Goal: Task Accomplishment & Management: Manage account settings

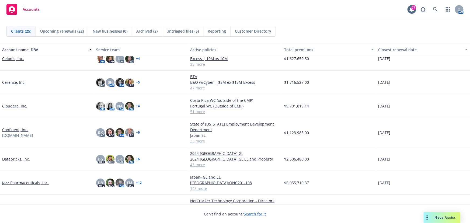
scroll to position [98, 0]
click at [19, 156] on link "Databricks, Inc." at bounding box center [16, 159] width 28 height 6
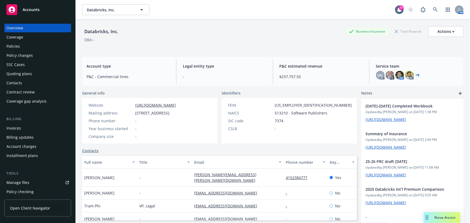
click at [20, 53] on div "Policy changes" at bounding box center [19, 55] width 26 height 9
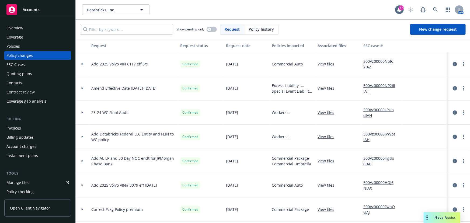
click at [20, 46] on div "Policies" at bounding box center [37, 46] width 62 height 9
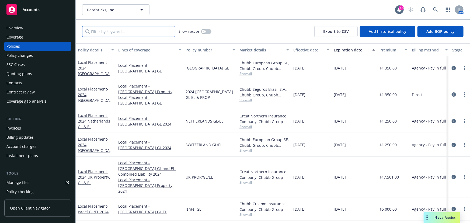
click at [94, 32] on input "Filter by keyword..." at bounding box center [128, 31] width 93 height 11
type input "local"
click at [464, 67] on icon "more" at bounding box center [464, 68] width 1 height 4
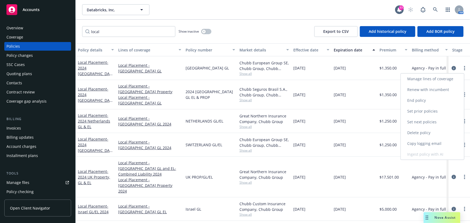
click at [428, 88] on link "Renew with incumbent" at bounding box center [432, 89] width 63 height 11
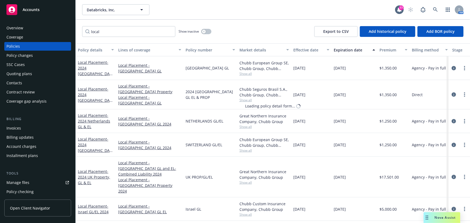
select select "12"
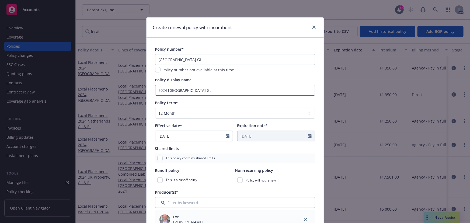
click at [166, 89] on input "2024 [GEOGRAPHIC_DATA] GL" at bounding box center [235, 90] width 160 height 11
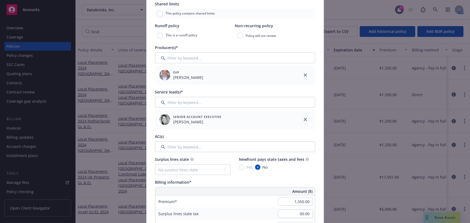
scroll to position [147, 0]
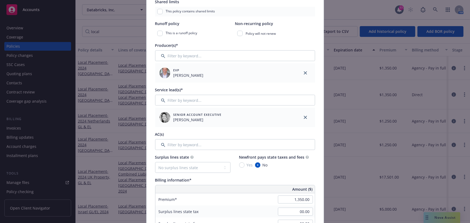
type input "2025 [GEOGRAPHIC_DATA] GL"
click at [222, 144] on input "Filter by keyword..." at bounding box center [235, 144] width 160 height 11
click at [226, 101] on input "Filter by keyword..." at bounding box center [235, 100] width 160 height 11
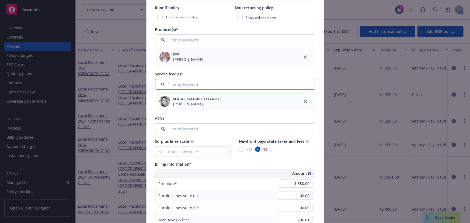
scroll to position [171, 0]
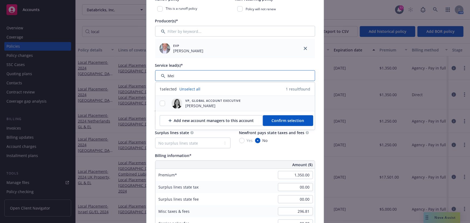
type input "Mei"
click at [197, 100] on span "VP, Global Account Executive" at bounding box center [213, 100] width 55 height 5
click at [161, 102] on input "checkbox" at bounding box center [162, 103] width 5 height 5
checkbox input "false"
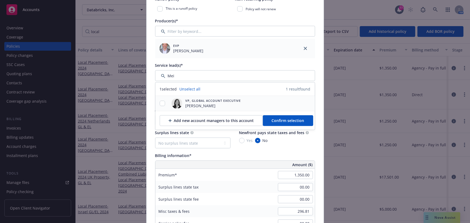
click at [278, 104] on div "VP, Global Account Executive [PERSON_NAME]" at bounding box center [234, 103] width 159 height 15
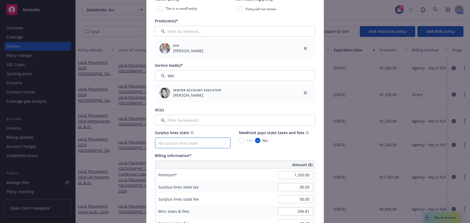
click at [212, 146] on select "No surplus lines state [US_STATE] [US_STATE] [US_STATE] [US_STATE] [US_STATE] […" at bounding box center [192, 143] width 75 height 11
click at [311, 63] on div "Service lead(s)*" at bounding box center [235, 65] width 160 height 6
click at [172, 122] on input "Filter by keyword..." at bounding box center [235, 120] width 160 height 11
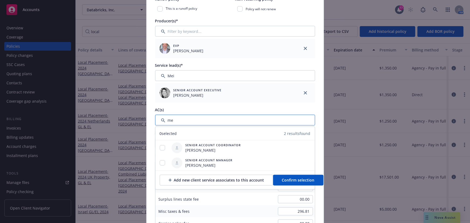
type input "m"
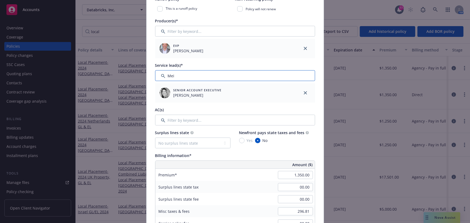
click at [190, 74] on input "Filter by keyword..." at bounding box center [235, 75] width 160 height 11
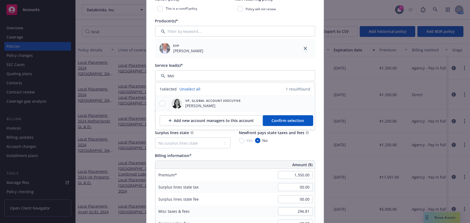
click at [164, 102] on div at bounding box center [162, 104] width 14 height 6
click at [160, 104] on input "checkbox" at bounding box center [162, 103] width 5 height 5
checkbox input "true"
click at [274, 118] on span "Confirm selection" at bounding box center [288, 120] width 33 height 5
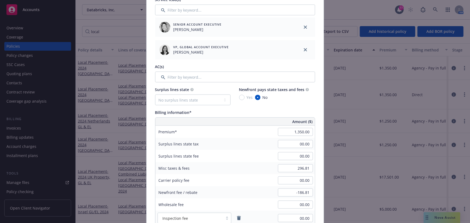
scroll to position [269, 0]
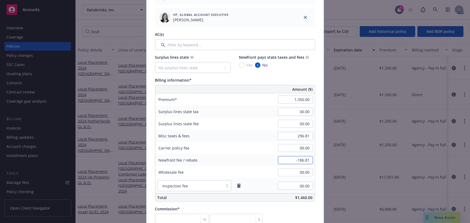
click at [296, 160] on input "-186.81" at bounding box center [295, 160] width 35 height 8
type input "00.00"
click at [250, 156] on div "Newfront fee / rebate 00.00" at bounding box center [234, 160] width 159 height 12
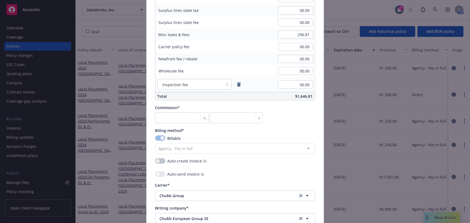
scroll to position [368, 0]
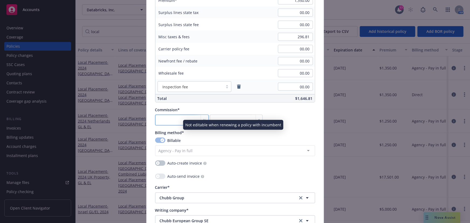
click at [168, 121] on input "number" at bounding box center [182, 120] width 54 height 11
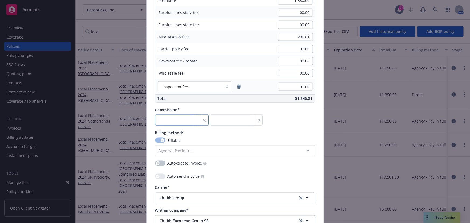
type input "0"
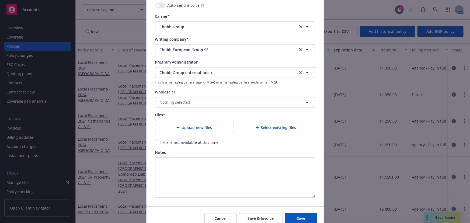
scroll to position [564, 0]
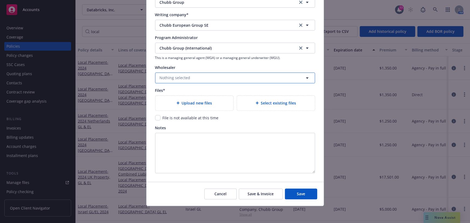
click at [188, 79] on button "Nothing selected" at bounding box center [235, 77] width 160 height 11
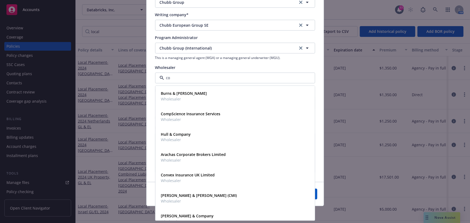
type input "cog"
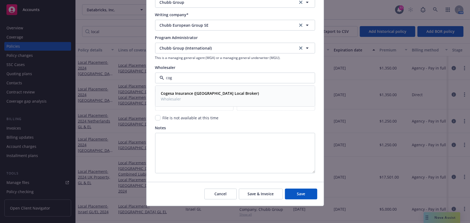
click at [174, 96] on span "Wholesaler" at bounding box center [210, 99] width 98 height 6
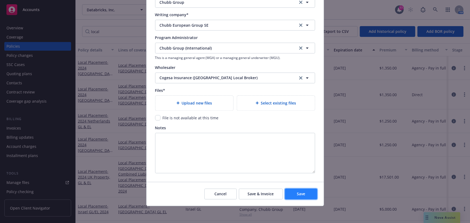
click at [292, 194] on button "Save" at bounding box center [301, 194] width 32 height 11
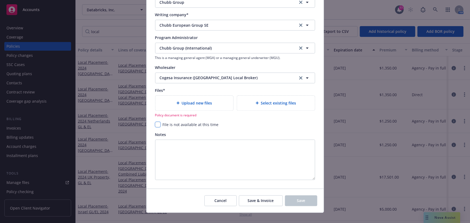
click at [158, 124] on input "checkbox" at bounding box center [157, 124] width 5 height 5
checkbox input "true"
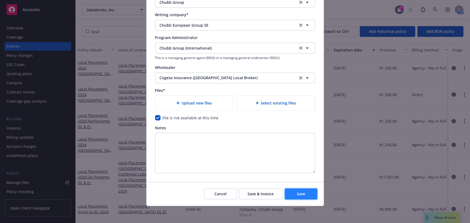
click at [298, 193] on span "Save" at bounding box center [301, 193] width 8 height 5
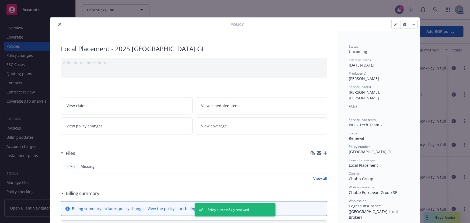
click at [392, 25] on button "button" at bounding box center [396, 24] width 9 height 9
select select "RENEWAL"
select select "12"
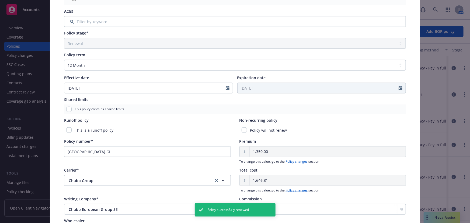
scroll to position [240, 0]
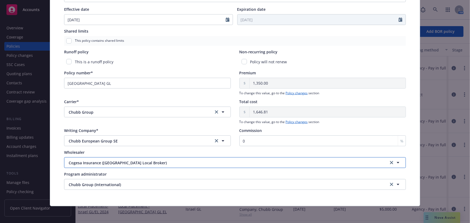
click at [121, 166] on button "Cogesa Insurance ([GEOGRAPHIC_DATA] Local Broker)" at bounding box center [235, 162] width 342 height 11
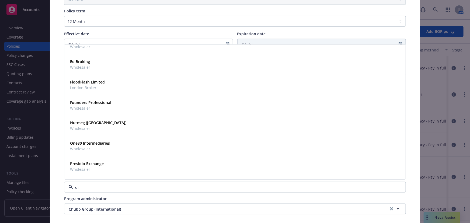
scroll to position [0, 0]
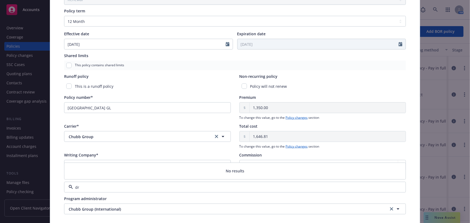
type input "d"
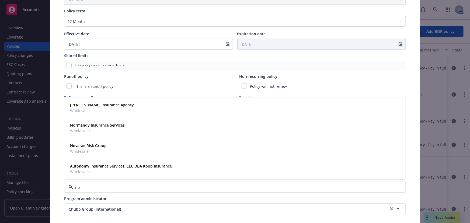
type input "n"
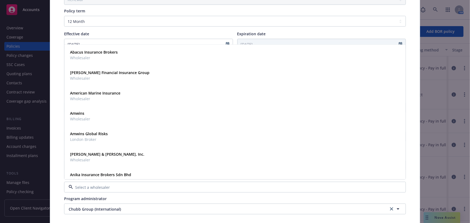
type input "n"
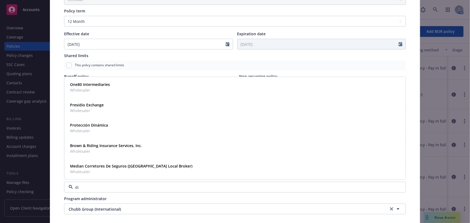
type input "d"
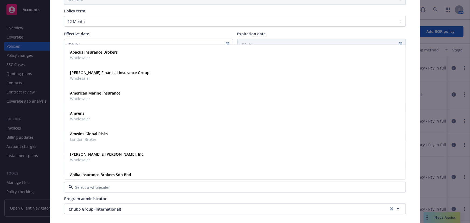
click at [55, 177] on div "Policy type* Local Placement Display name 2025 [GEOGRAPHIC_DATA] GL Producer(s)…" at bounding box center [235, 23] width 370 height 413
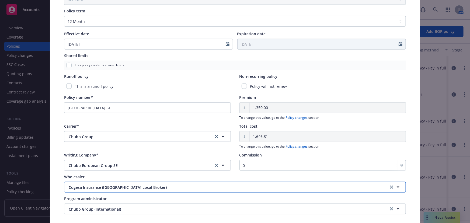
click at [72, 184] on span "Cogesa Insurance ([GEOGRAPHIC_DATA] Local Broker)" at bounding box center [216, 187] width 294 height 6
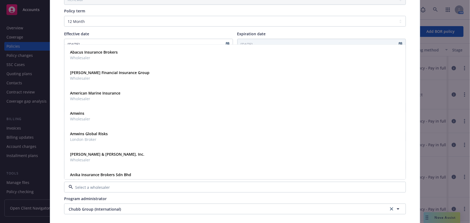
click at [222, 182] on div at bounding box center [235, 187] width 342 height 11
click at [213, 171] on div "Anika Insurance Brokers Sdn Bhd Wholesaler" at bounding box center [235, 177] width 334 height 13
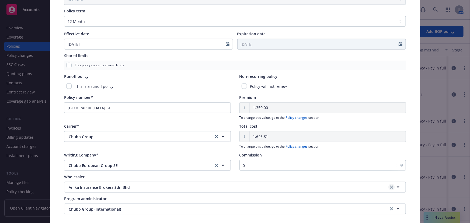
click at [390, 184] on link "clear selection" at bounding box center [391, 187] width 6 height 6
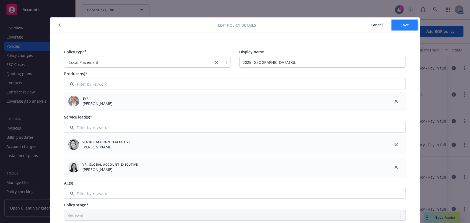
click at [398, 26] on button "Save" at bounding box center [405, 25] width 26 height 11
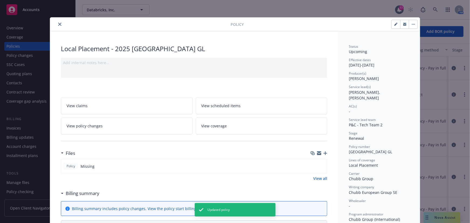
click at [57, 24] on button "close" at bounding box center [60, 24] width 6 height 6
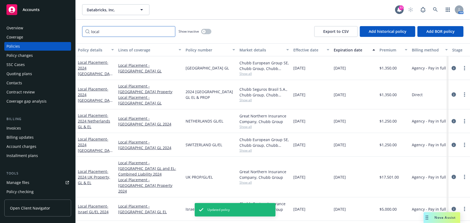
click at [90, 29] on input "local" at bounding box center [128, 31] width 93 height 11
click at [102, 32] on input "local" at bounding box center [128, 31] width 93 height 11
drag, startPoint x: 113, startPoint y: 32, endPoint x: 76, endPoint y: 31, distance: 36.7
click at [76, 31] on div "local Show inactive Export to CSV Add historical policy Add BOR policy" at bounding box center [273, 32] width 394 height 24
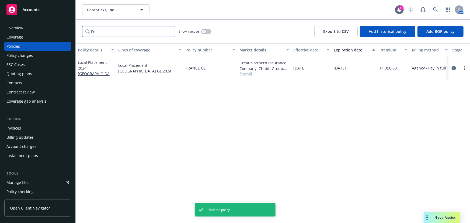
type input "F"
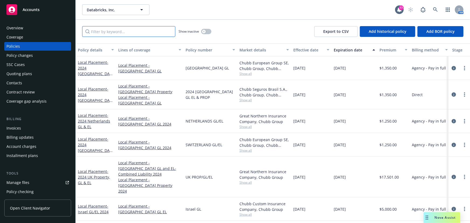
click at [152, 32] on input "Filter by keyword..." at bounding box center [128, 31] width 93 height 11
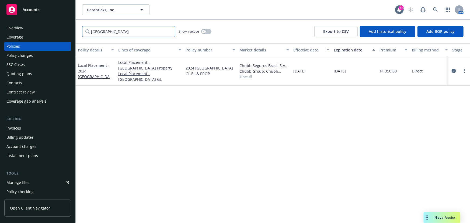
type input "[GEOGRAPHIC_DATA]"
click at [95, 63] on link "Local Placement - 2024 [GEOGRAPHIC_DATA] GL EL and Property" at bounding box center [95, 77] width 34 height 28
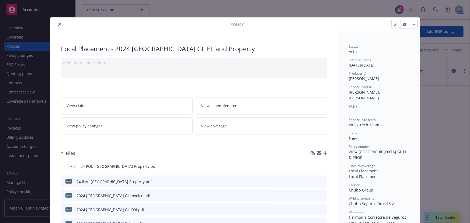
click at [54, 25] on div at bounding box center [141, 24] width 178 height 6
click at [58, 25] on icon "close" at bounding box center [59, 24] width 3 height 3
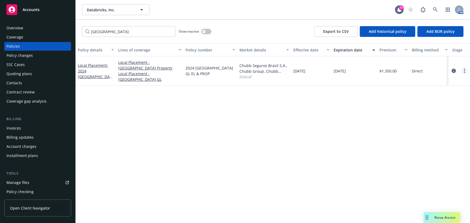
click at [463, 68] on link "more" at bounding box center [464, 71] width 6 height 6
click at [420, 92] on link "Renew with incumbent" at bounding box center [436, 90] width 63 height 11
select select "12"
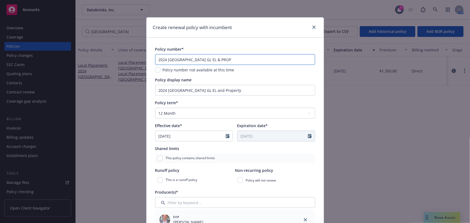
click at [185, 59] on input "2024 [GEOGRAPHIC_DATA] GL EL & PROP" at bounding box center [235, 59] width 160 height 11
click at [195, 58] on input "2024 [GEOGRAPHIC_DATA] GL EL & PROP" at bounding box center [235, 59] width 160 height 11
drag, startPoint x: 201, startPoint y: 58, endPoint x: 189, endPoint y: 59, distance: 12.4
click at [189, 59] on input "2024 [GEOGRAPHIC_DATA] GL EL & PROP" at bounding box center [235, 59] width 160 height 11
click at [191, 86] on input "2024 [GEOGRAPHIC_DATA] GL EL and Property" at bounding box center [235, 90] width 160 height 11
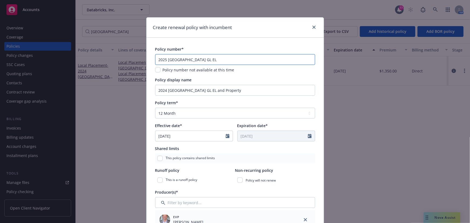
click at [194, 60] on input "2025 [GEOGRAPHIC_DATA] GL EL" at bounding box center [235, 59] width 160 height 11
type input "TBD- 2025 [GEOGRAPHIC_DATA] GL EL"
click at [207, 87] on input "2024 [GEOGRAPHIC_DATA] GL EL and Property" at bounding box center [235, 90] width 160 height 11
drag, startPoint x: 217, startPoint y: 91, endPoint x: 153, endPoint y: 89, distance: 64.1
click at [155, 89] on input "2024 [GEOGRAPHIC_DATA] GL EL and Property" at bounding box center [235, 90] width 160 height 11
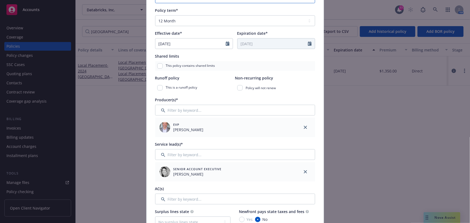
scroll to position [122, 0]
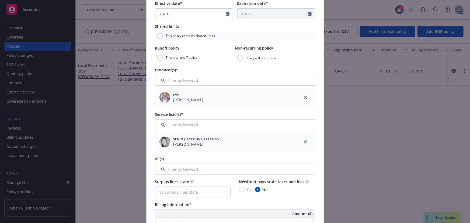
type input "2025 Brazil GL & EL"
click at [170, 78] on input "Filter by keyword..." at bounding box center [235, 80] width 160 height 11
click at [175, 125] on input "Filter by keyword..." at bounding box center [235, 124] width 160 height 11
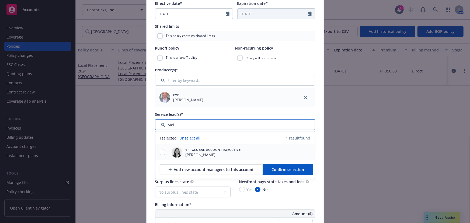
type input "Mei"
click at [162, 153] on input "checkbox" at bounding box center [162, 152] width 5 height 5
checkbox input "true"
click at [272, 170] on span "Confirm selection" at bounding box center [288, 169] width 33 height 5
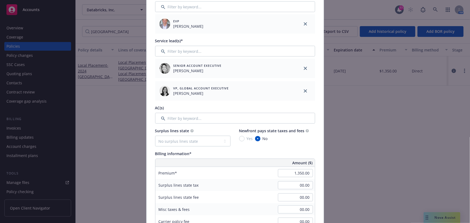
scroll to position [245, 0]
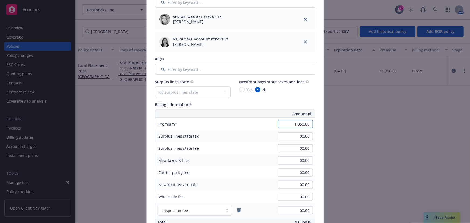
click at [291, 125] on input "1,350.00" at bounding box center [295, 124] width 35 height 8
type input "1,500.00"
click at [279, 133] on input "00.00" at bounding box center [295, 136] width 35 height 8
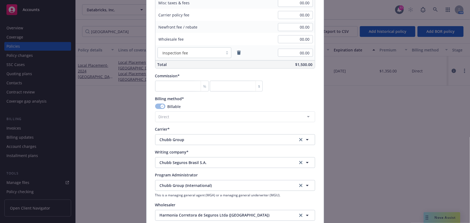
scroll to position [416, 0]
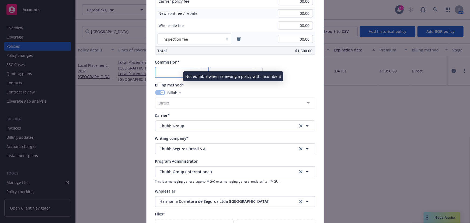
click at [167, 74] on input "number" at bounding box center [182, 72] width 54 height 11
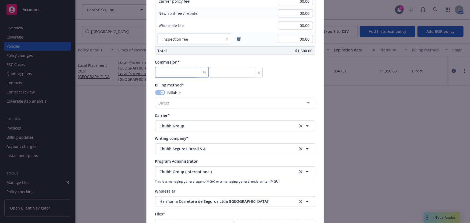
type input "0"
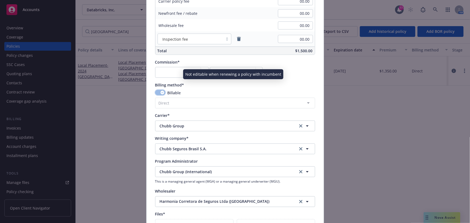
click at [161, 93] on div "button" at bounding box center [163, 93] width 4 height 4
click at [157, 93] on button "button" at bounding box center [160, 92] width 10 height 5
click at [195, 97] on div "Billable Direct Agency - Financed Agency - Installments Agency - Monthly report…" at bounding box center [235, 99] width 160 height 19
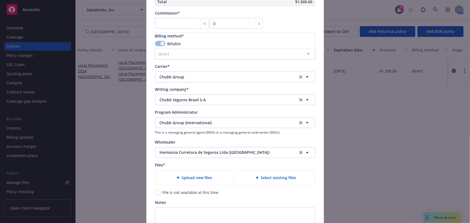
scroll to position [490, 0]
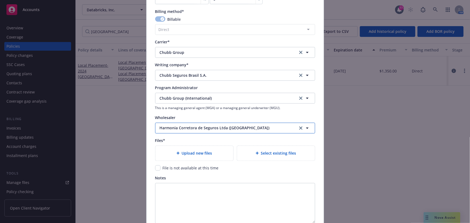
click at [196, 128] on span "Harmonia Corretora de Seguros Ltda ([GEOGRAPHIC_DATA])" at bounding box center [225, 128] width 130 height 6
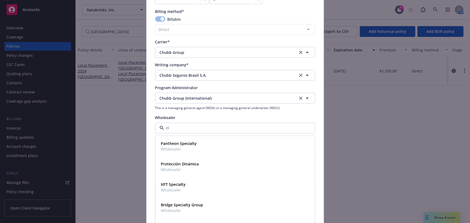
type input "c"
type input "s"
click at [338, 105] on div "Create renewal policy with incumbent Policy number* TBD- 2025 [GEOGRAPHIC_DATA]…" at bounding box center [235, 111] width 470 height 223
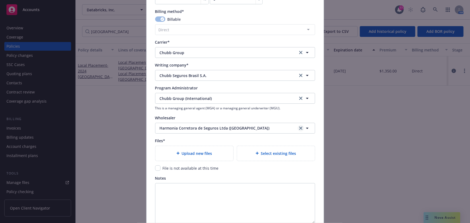
click at [301, 127] on link "clear selection" at bounding box center [301, 128] width 6 height 6
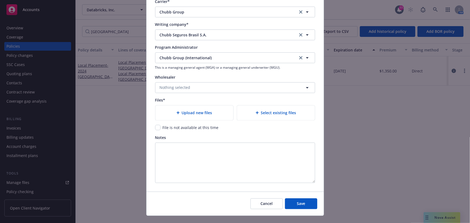
scroll to position [540, 0]
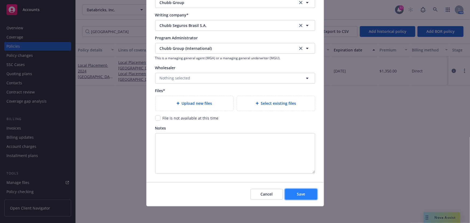
click at [297, 193] on span "Save" at bounding box center [301, 193] width 8 height 5
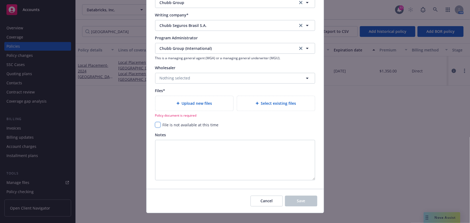
click at [157, 126] on input "checkbox" at bounding box center [157, 124] width 5 height 5
checkbox input "true"
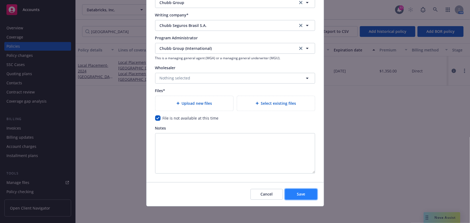
click at [304, 191] on button "Save" at bounding box center [301, 194] width 32 height 11
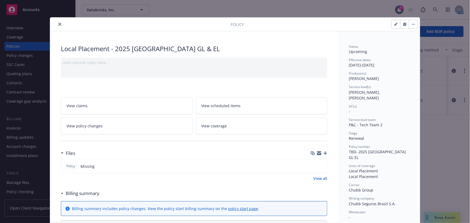
click at [58, 24] on icon "close" at bounding box center [59, 24] width 3 height 3
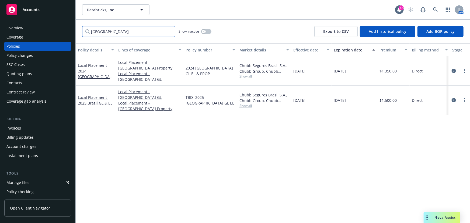
click at [110, 33] on input "[GEOGRAPHIC_DATA]" at bounding box center [128, 31] width 93 height 11
drag, startPoint x: 110, startPoint y: 33, endPoint x: 52, endPoint y: 27, distance: 58.2
click at [52, 27] on div "Accounts Overview Coverage Policies Policy changes SSC Cases Quoting plans Cont…" at bounding box center [235, 111] width 470 height 223
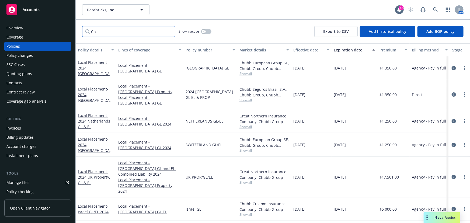
type input "C"
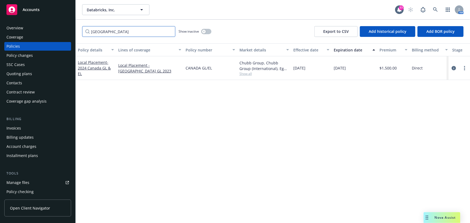
type input "[GEOGRAPHIC_DATA]"
click at [93, 70] on span "- 2024 [GEOGRAPHIC_DATA] GL & EL" at bounding box center [94, 68] width 33 height 16
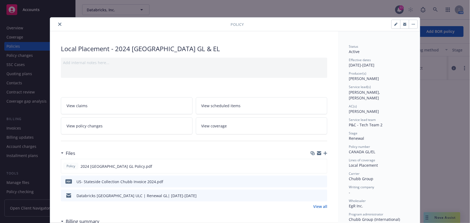
click at [409, 24] on button "button" at bounding box center [413, 24] width 9 height 9
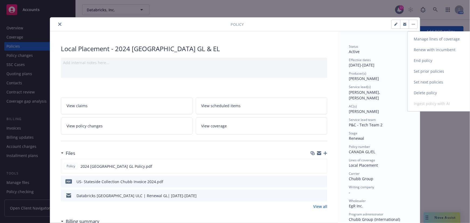
click at [422, 50] on link "Renew with incumbent" at bounding box center [438, 49] width 63 height 11
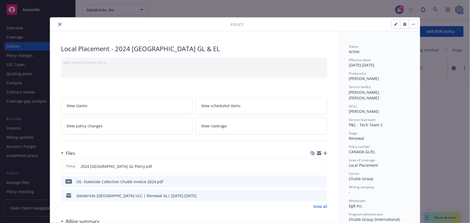
select select "12"
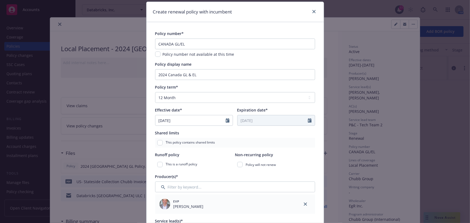
scroll to position [24, 0]
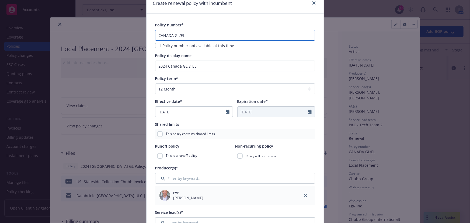
click at [177, 35] on input "CANADA GL/EL" at bounding box center [235, 35] width 160 height 11
click at [162, 64] on input "2024 Canada GL & EL" at bounding box center [235, 66] width 160 height 11
click at [164, 64] on input "2024 Canada GL & EL" at bounding box center [235, 66] width 160 height 11
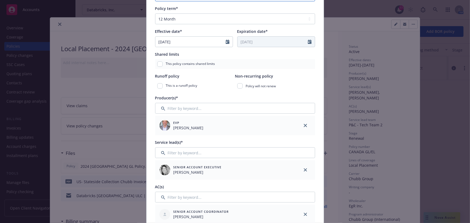
scroll to position [122, 0]
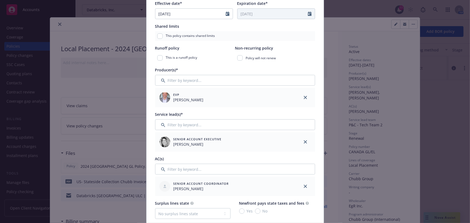
type input "2025 Canada GL & EL"
click at [179, 124] on input "Filter by keyword..." at bounding box center [235, 124] width 160 height 11
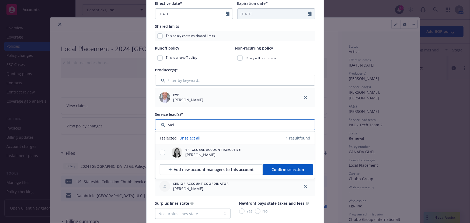
type input "Mei"
drag, startPoint x: 162, startPoint y: 148, endPoint x: 161, endPoint y: 151, distance: 2.8
click at [161, 150] on div at bounding box center [162, 152] width 14 height 15
click at [161, 151] on input "checkbox" at bounding box center [162, 152] width 5 height 5
checkbox input "true"
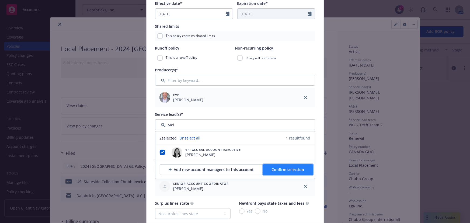
click at [284, 167] on span "Confirm selection" at bounding box center [288, 169] width 33 height 5
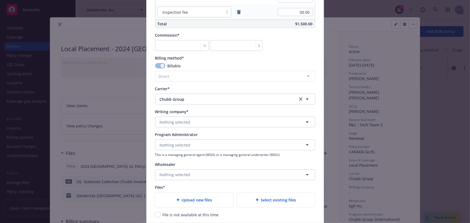
scroll to position [465, 0]
click at [180, 122] on span "Nothing selected" at bounding box center [175, 122] width 31 height 6
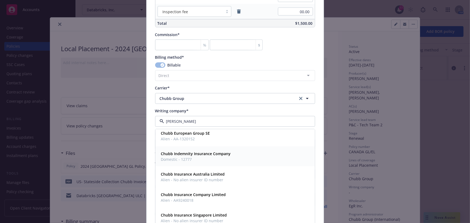
scroll to position [73, 0]
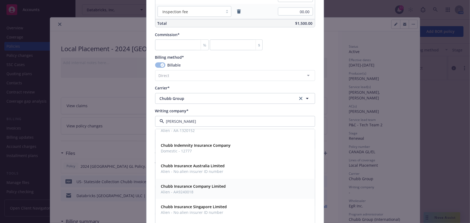
click at [185, 188] on strong "Chubb Insurance Company Limited" at bounding box center [193, 186] width 65 height 5
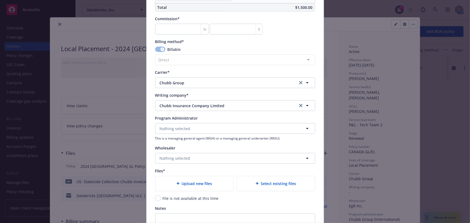
scroll to position [490, 0]
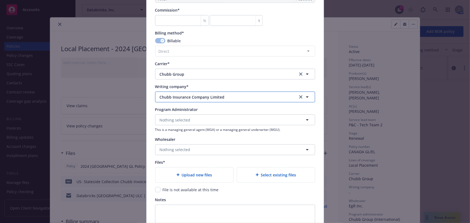
click at [177, 100] on button "Chubb Insurance Company Limited" at bounding box center [235, 97] width 160 height 11
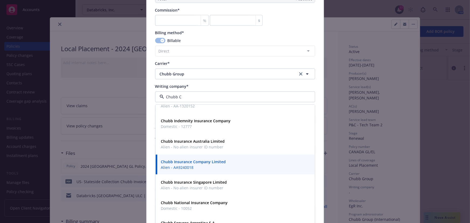
scroll to position [0, 0]
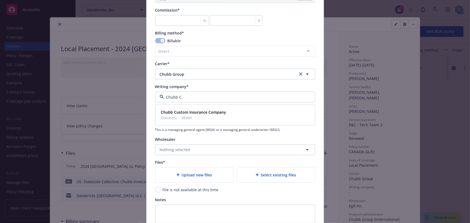
type input "Chubb"
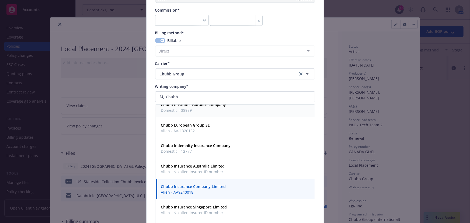
scroll to position [49, 0]
click at [182, 188] on strong "Chubb Insurance Company Limited" at bounding box center [193, 186] width 65 height 5
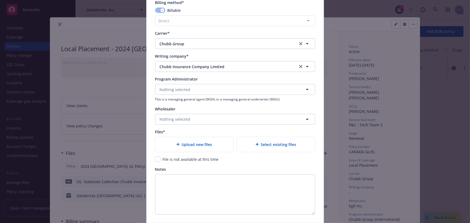
scroll to position [539, 0]
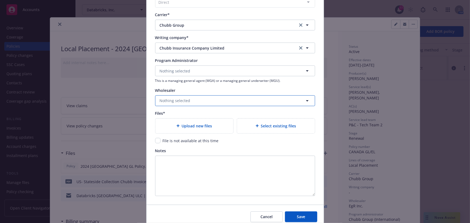
click at [167, 103] on button "Nothing selected" at bounding box center [235, 100] width 160 height 11
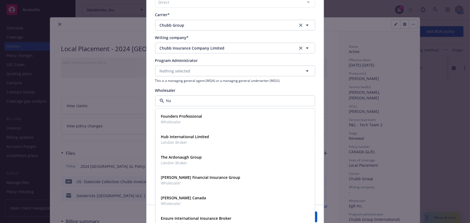
type input "N"
type input "Llo"
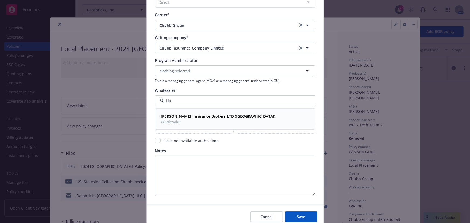
click at [168, 116] on strong "[PERSON_NAME] Insurance Brokers LTD ([GEOGRAPHIC_DATA])" at bounding box center [218, 115] width 114 height 5
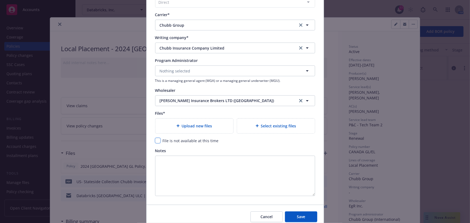
click at [155, 140] on input "checkbox" at bounding box center [157, 140] width 5 height 5
checkbox input "true"
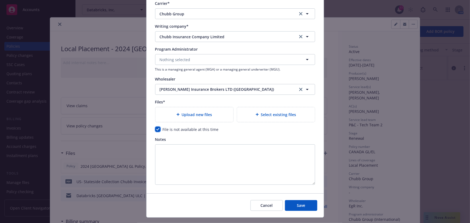
scroll to position [561, 0]
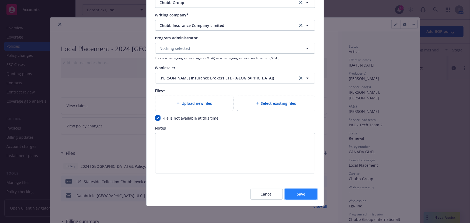
click at [293, 189] on button "Save" at bounding box center [301, 194] width 32 height 11
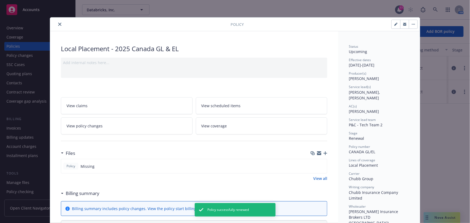
click at [58, 24] on icon "close" at bounding box center [59, 24] width 3 height 3
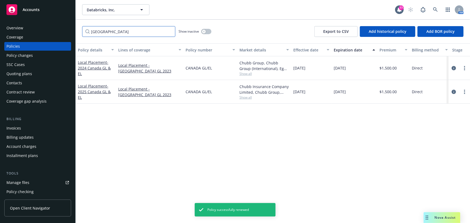
click at [107, 30] on input "[GEOGRAPHIC_DATA]" at bounding box center [128, 31] width 93 height 11
drag, startPoint x: 110, startPoint y: 30, endPoint x: 62, endPoint y: 26, distance: 48.1
click at [62, 26] on div "Accounts Overview Coverage Policies Policy changes SSC Cases Quoting plans Cont…" at bounding box center [235, 111] width 470 height 223
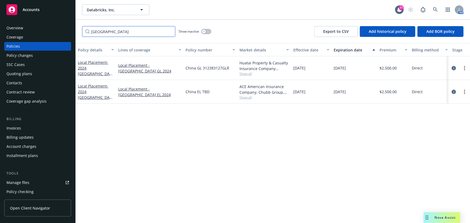
type input "[GEOGRAPHIC_DATA]"
click at [462, 65] on link "more" at bounding box center [464, 68] width 6 height 6
click at [431, 90] on link "Renew with incumbent" at bounding box center [436, 89] width 63 height 11
select select "12"
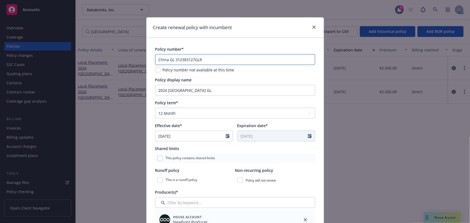
drag, startPoint x: 200, startPoint y: 61, endPoint x: 204, endPoint y: 60, distance: 3.8
click at [200, 60] on input "China GL 312383127GLR" at bounding box center [235, 59] width 160 height 11
drag, startPoint x: 178, startPoint y: 58, endPoint x: 88, endPoint y: 61, distance: 90.3
click at [88, 61] on div "Create renewal policy with incumbent Policy number* [GEOGRAPHIC_DATA] GL 312383…" at bounding box center [235, 111] width 470 height 223
type input "2"
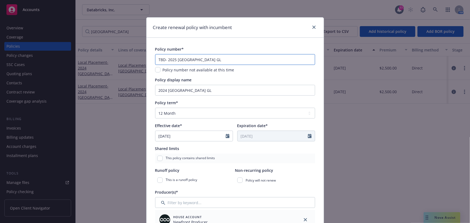
type input "TBD- 2025 [GEOGRAPHIC_DATA] GL"
click at [164, 90] on input "2024 [GEOGRAPHIC_DATA] GL" at bounding box center [235, 90] width 160 height 11
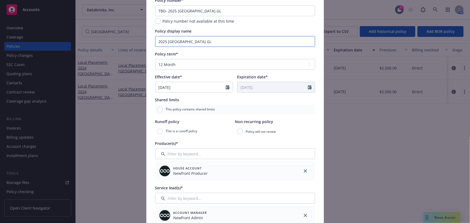
scroll to position [73, 0]
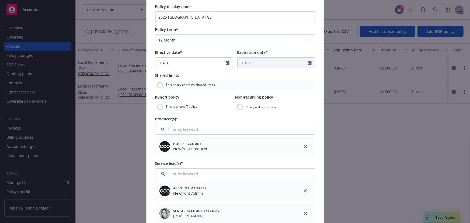
type input "2025 [GEOGRAPHIC_DATA] GL"
click at [175, 130] on input "Filter by keyword..." at bounding box center [235, 129] width 160 height 11
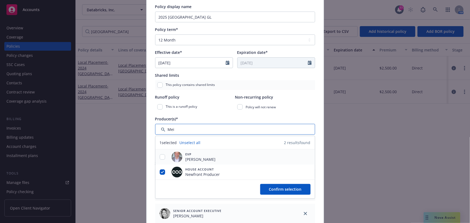
type input "Mei"
click at [160, 156] on input "checkbox" at bounding box center [162, 156] width 5 height 5
checkbox input "true"
click at [284, 189] on span "Confirm selection" at bounding box center [285, 189] width 33 height 5
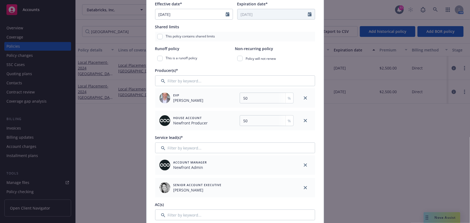
scroll to position [122, 0]
click at [304, 164] on icon "close" at bounding box center [305, 164] width 3 height 3
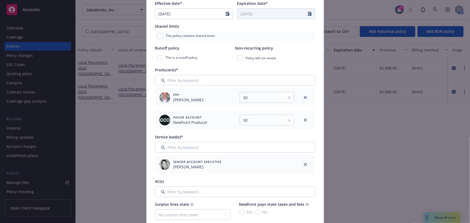
click at [308, 119] on div at bounding box center [305, 119] width 19 height 19
click at [306, 120] on link "close" at bounding box center [305, 120] width 6 height 6
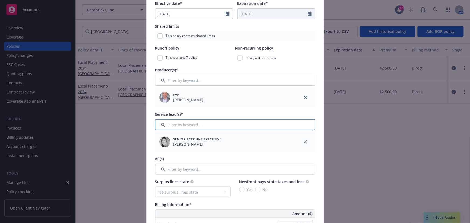
click at [220, 127] on input "Filter by keyword..." at bounding box center [235, 124] width 160 height 11
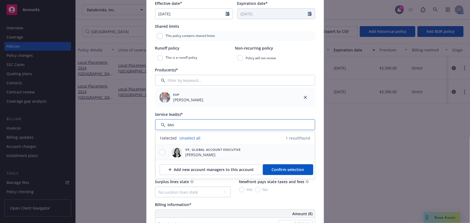
type input "Mei"
click at [160, 151] on input "checkbox" at bounding box center [162, 152] width 5 height 5
checkbox input "true"
click at [283, 168] on span "Confirm selection" at bounding box center [288, 169] width 33 height 5
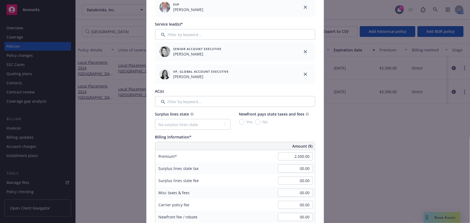
scroll to position [220, 0]
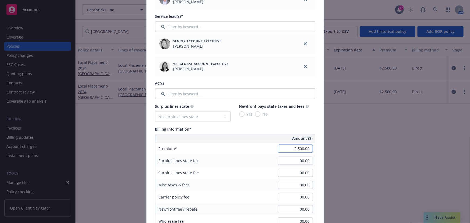
click at [288, 148] on input "2,500.00" at bounding box center [295, 149] width 35 height 8
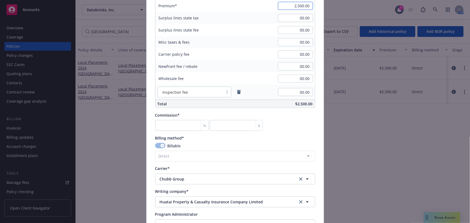
scroll to position [367, 0]
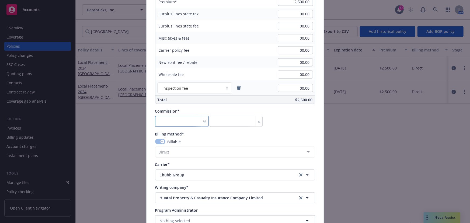
click at [169, 118] on input "number" at bounding box center [182, 121] width 54 height 11
type input "0"
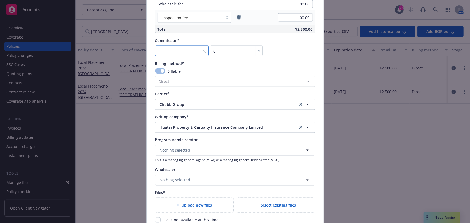
scroll to position [441, 0]
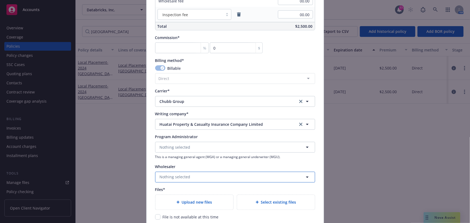
click at [166, 172] on button "Nothing selected" at bounding box center [235, 177] width 160 height 11
type input "WISE"
click at [180, 156] on strong "Worldwide Insurance Services Enterprise (WISE)" at bounding box center [204, 156] width 87 height 5
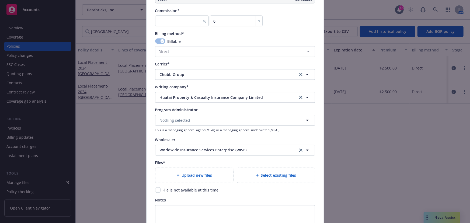
scroll to position [514, 0]
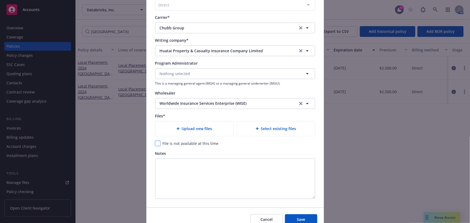
click at [157, 143] on input "checkbox" at bounding box center [157, 143] width 5 height 5
checkbox input "true"
click at [299, 217] on span "Save" at bounding box center [301, 219] width 8 height 5
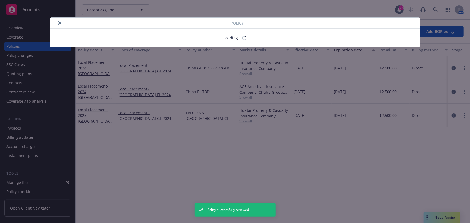
drag, startPoint x: 61, startPoint y: 25, endPoint x: 102, endPoint y: 90, distance: 77.4
click at [102, 90] on div "Policy Loading..." at bounding box center [235, 111] width 470 height 223
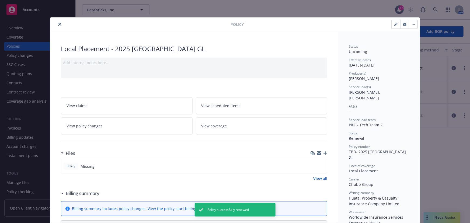
click at [58, 23] on icon "close" at bounding box center [59, 24] width 3 height 3
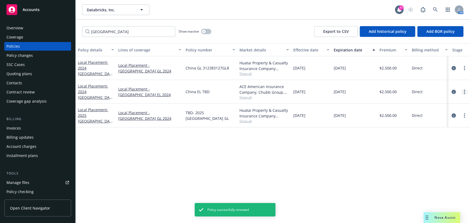
click at [466, 90] on link "more" at bounding box center [464, 92] width 6 height 6
click at [435, 113] on link "Renew with incumbent" at bounding box center [436, 113] width 63 height 11
select select "12"
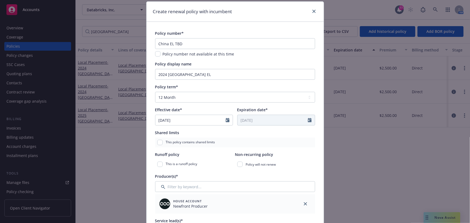
scroll to position [24, 0]
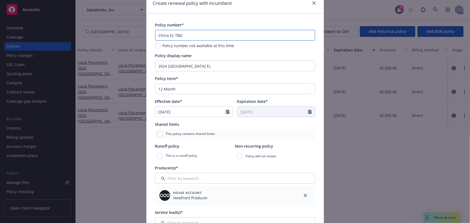
click at [159, 38] on input "China EL TBD" at bounding box center [235, 35] width 160 height 11
type input "TBD- 2025 [GEOGRAPHIC_DATA] EL"
click at [165, 64] on input "2024 [GEOGRAPHIC_DATA] EL" at bounding box center [235, 66] width 160 height 11
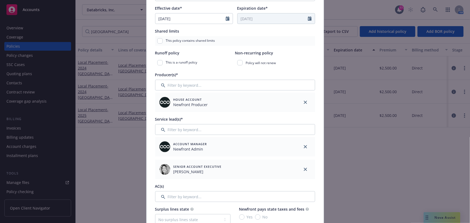
scroll to position [122, 0]
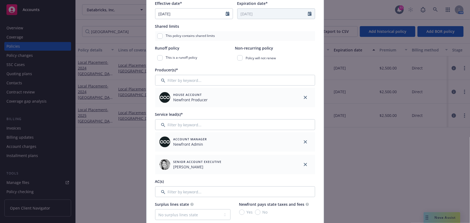
type input "2025 [GEOGRAPHIC_DATA] EL"
click at [175, 82] on input "Filter by keyword..." at bounding box center [235, 80] width 160 height 11
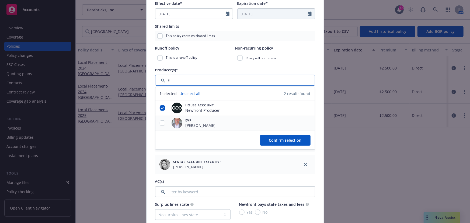
type input "E"
click at [160, 123] on input "checkbox" at bounding box center [162, 122] width 5 height 5
checkbox input "true"
click at [160, 109] on input "checkbox" at bounding box center [162, 107] width 5 height 5
checkbox input "false"
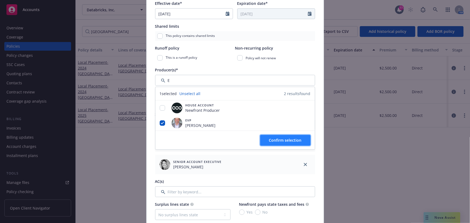
click at [286, 139] on span "Confirm selection" at bounding box center [285, 140] width 33 height 5
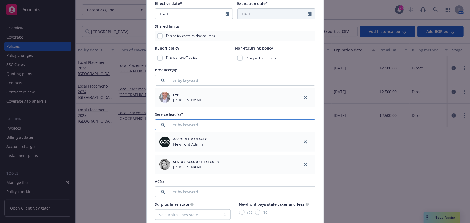
click at [179, 124] on input "Filter by keyword..." at bounding box center [235, 124] width 160 height 11
click at [299, 142] on div at bounding box center [305, 141] width 19 height 19
click at [302, 142] on link "close" at bounding box center [305, 142] width 6 height 6
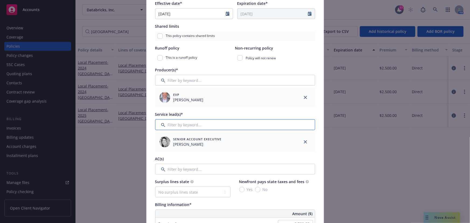
click at [225, 122] on input "Filter by keyword..." at bounding box center [235, 124] width 160 height 11
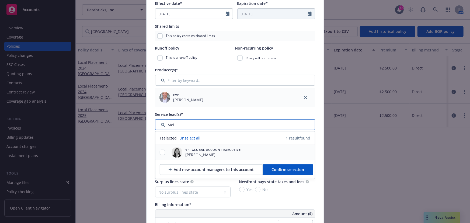
type input "Mei"
drag, startPoint x: 161, startPoint y: 150, endPoint x: 164, endPoint y: 150, distance: 3.5
click at [161, 150] on input "checkbox" at bounding box center [162, 152] width 5 height 5
checkbox input "true"
click at [290, 169] on span "Confirm selection" at bounding box center [288, 169] width 33 height 5
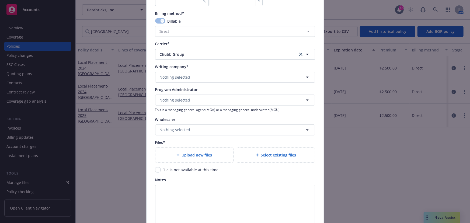
scroll to position [490, 0]
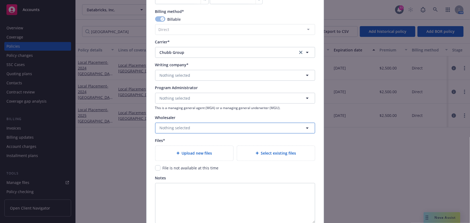
click at [178, 127] on span "Nothing selected" at bounding box center [175, 128] width 31 height 6
type input "WISE"
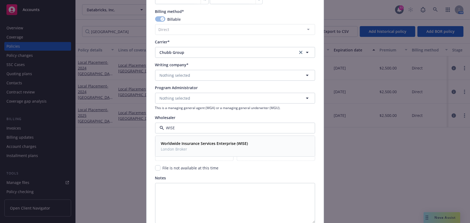
click at [177, 142] on strong "Worldwide Insurance Services Enterprise (WISE)" at bounding box center [204, 143] width 87 height 5
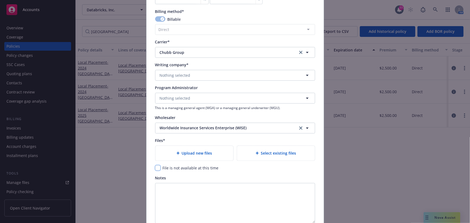
click at [156, 169] on input "checkbox" at bounding box center [157, 167] width 5 height 5
checkbox input "true"
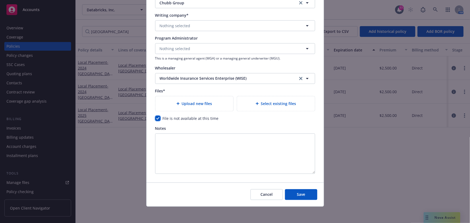
scroll to position [540, 0]
click at [301, 194] on span "Save" at bounding box center [301, 193] width 8 height 5
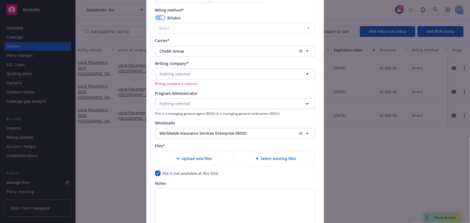
scroll to position [491, 0]
click at [180, 81] on div "Nothing selected Writing company is required" at bounding box center [235, 78] width 160 height 18
click at [179, 76] on span "Nothing selected" at bounding box center [175, 75] width 31 height 6
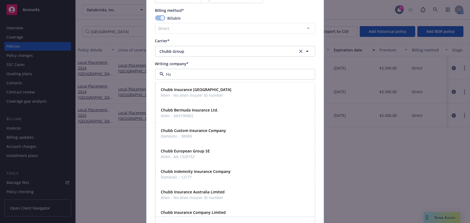
type input "Hua"
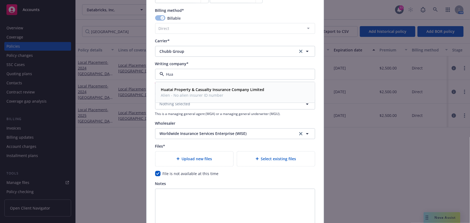
click at [177, 89] on strong "Huatai Property & Casualty Insurance Company Limited" at bounding box center [212, 89] width 103 height 5
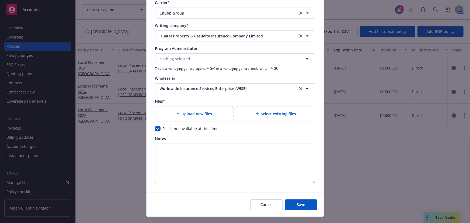
scroll to position [540, 0]
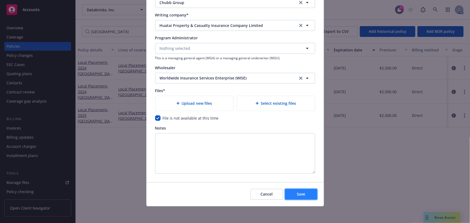
click at [294, 192] on button "Save" at bounding box center [301, 194] width 32 height 11
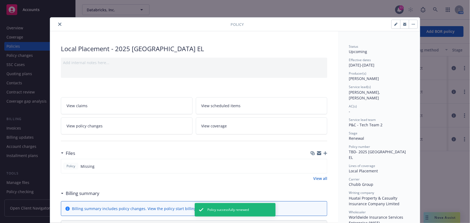
click at [58, 25] on icon "close" at bounding box center [59, 24] width 3 height 3
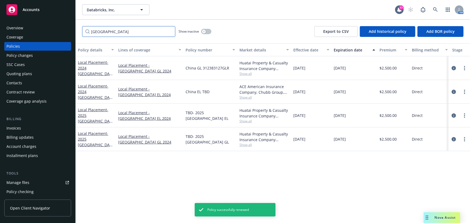
click at [98, 30] on input "[GEOGRAPHIC_DATA]" at bounding box center [128, 31] width 93 height 11
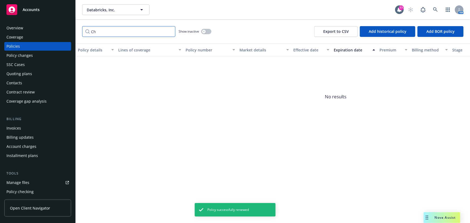
type input "C"
type input "[PERSON_NAME]"
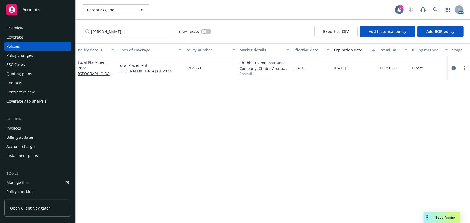
click at [96, 68] on div "Local Placement - 2024 [GEOGRAPHIC_DATA] GL" at bounding box center [96, 68] width 36 height 17
click at [463, 65] on link "more" at bounding box center [464, 68] width 6 height 6
click at [439, 90] on link "Renew with incumbent" at bounding box center [436, 89] width 63 height 11
select select "12"
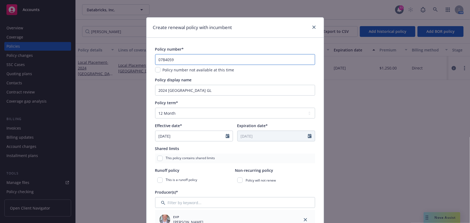
click at [175, 59] on input "07B4059" at bounding box center [235, 59] width 160 height 11
drag, startPoint x: 174, startPoint y: 59, endPoint x: 136, endPoint y: 61, distance: 38.3
click at [136, 61] on div "Create renewal policy with incumbent Policy number* 07B4059 Policy number not a…" at bounding box center [235, 111] width 470 height 223
type input "0"
type input "TBD- 2025 [GEOGRAPHIC_DATA] GL"
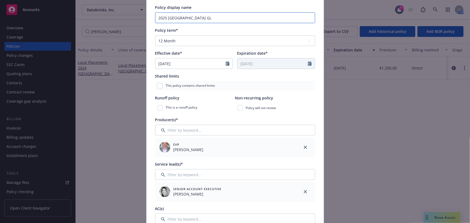
scroll to position [98, 0]
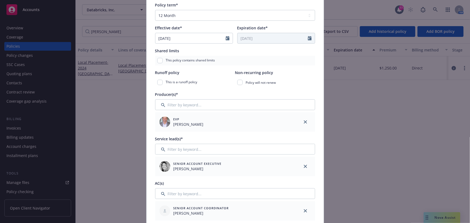
type input "2025 [GEOGRAPHIC_DATA] GL"
click at [197, 145] on input "Filter by keyword..." at bounding box center [235, 149] width 160 height 11
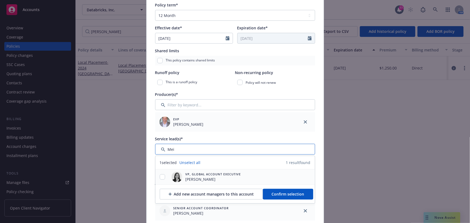
type input "Mei"
click at [161, 178] on input "checkbox" at bounding box center [162, 176] width 5 height 5
checkbox input "true"
click at [277, 191] on button "Confirm selection" at bounding box center [288, 194] width 50 height 11
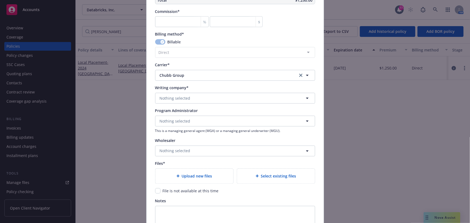
scroll to position [490, 0]
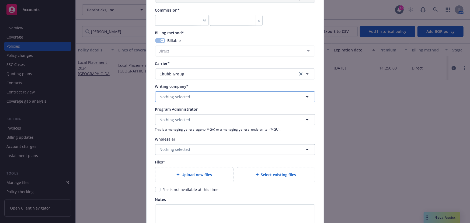
click at [175, 96] on span "Nothing selected" at bounding box center [175, 97] width 31 height 6
type input "I"
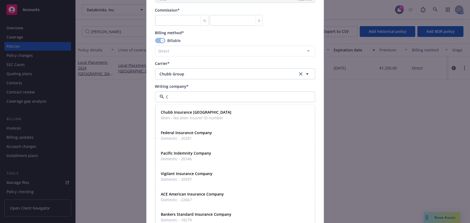
type input "Ch"
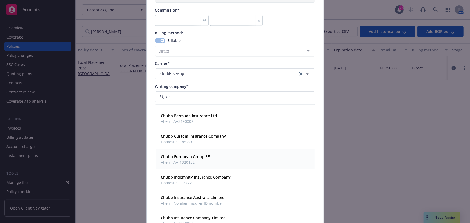
scroll to position [24, 0]
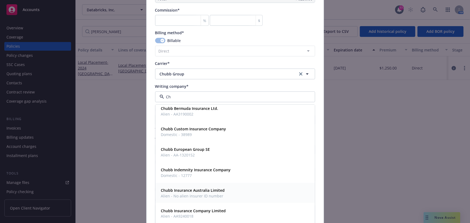
click at [182, 191] on strong "Chubb Insurance Australia Limited" at bounding box center [193, 190] width 64 height 5
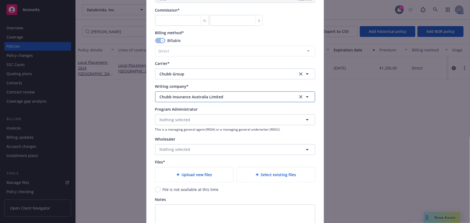
click at [166, 97] on span "Chubb Insurance Australia Limited" at bounding box center [225, 97] width 130 height 6
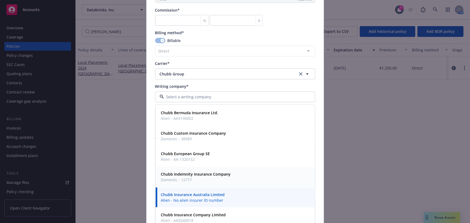
scroll to position [147, 0]
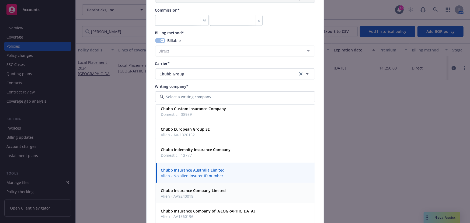
click at [182, 192] on strong "Chubb Insurance Company Limited" at bounding box center [193, 190] width 65 height 5
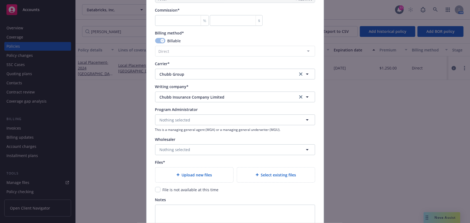
scroll to position [561, 0]
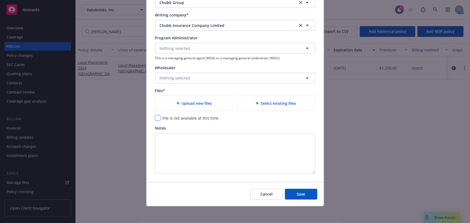
click at [156, 118] on input "checkbox" at bounding box center [157, 117] width 5 height 5
checkbox input "true"
click at [216, 78] on button "Nothing selected" at bounding box center [235, 78] width 160 height 11
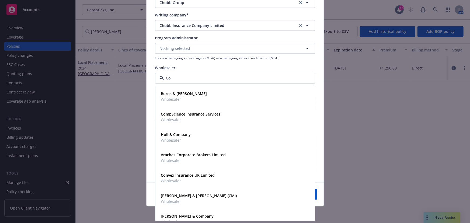
type input "C"
click at [350, 105] on div "Create renewal policy with incumbent Policy number* TBD- 2025 [GEOGRAPHIC_DATA]…" at bounding box center [235, 111] width 470 height 223
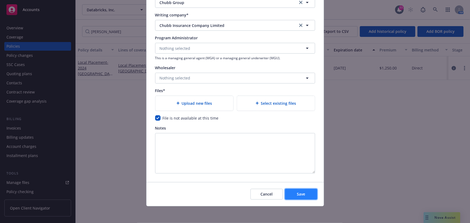
click at [302, 192] on span "Save" at bounding box center [301, 193] width 8 height 5
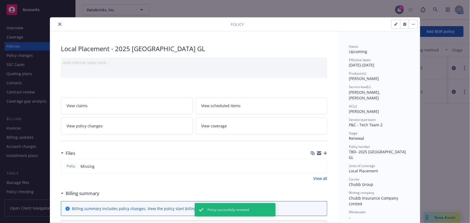
click at [58, 23] on icon "close" at bounding box center [59, 24] width 3 height 3
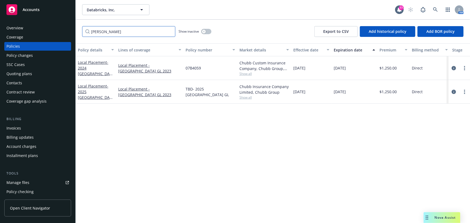
click at [111, 31] on input "[PERSON_NAME]" at bounding box center [128, 31] width 93 height 11
drag, startPoint x: 116, startPoint y: 31, endPoint x: 48, endPoint y: 26, distance: 67.2
click at [48, 26] on div "Accounts Overview Coverage Policies Policy changes SSC Cases Quoting plans Cont…" at bounding box center [235, 111] width 470 height 223
type input "[GEOGRAPHIC_DATA]"
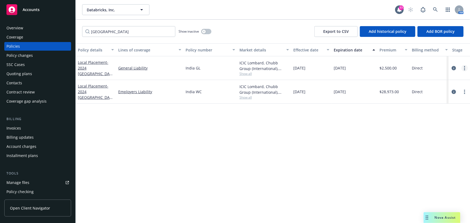
click at [466, 70] on link "more" at bounding box center [464, 68] width 6 height 6
click at [432, 90] on link "Renew with incumbent" at bounding box center [436, 89] width 63 height 11
select select "12"
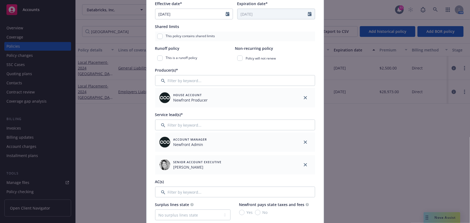
scroll to position [122, 0]
click at [178, 78] on input "Filter by keyword..." at bounding box center [235, 80] width 160 height 11
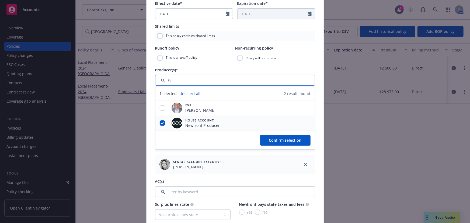
type input "Ei"
click at [161, 121] on input "checkbox" at bounding box center [162, 122] width 5 height 5
checkbox input "false"
click at [161, 107] on input "checkbox" at bounding box center [162, 107] width 5 height 5
checkbox input "true"
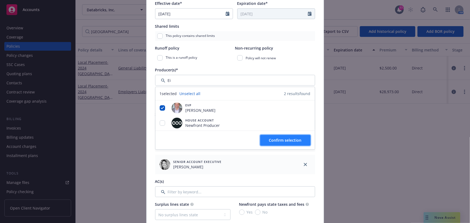
click at [264, 140] on button "Confirm selection" at bounding box center [285, 140] width 50 height 11
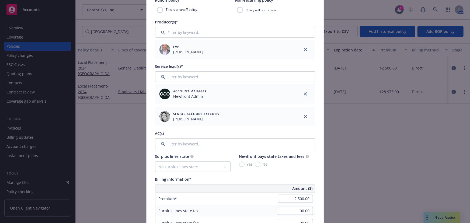
scroll to position [171, 0]
click at [305, 92] on icon "close" at bounding box center [305, 92] width 3 height 3
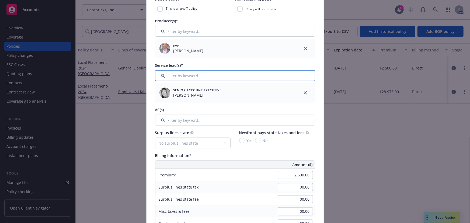
click at [257, 77] on input "Filter by keyword..." at bounding box center [235, 75] width 160 height 11
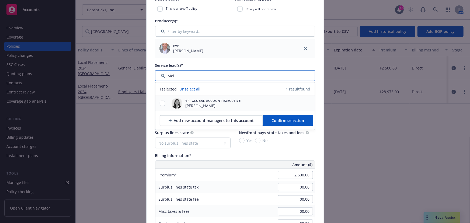
type input "Mei"
click at [160, 102] on input "checkbox" at bounding box center [162, 103] width 5 height 5
checkbox input "true"
click at [272, 120] on span "Confirm selection" at bounding box center [288, 120] width 33 height 5
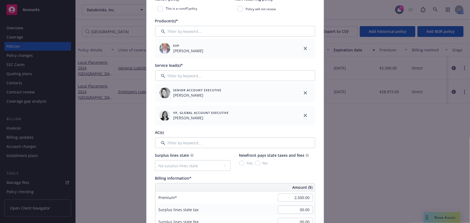
scroll to position [220, 0]
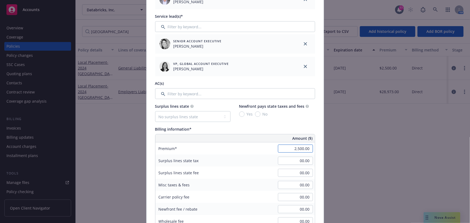
click at [290, 149] on input "2,500.00" at bounding box center [295, 149] width 35 height 8
type input "3,050.00"
click at [269, 126] on div "Surplus lines state No surplus lines state [US_STATE] [US_STATE] [US_STATE] [US…" at bounding box center [235, 176] width 160 height 147
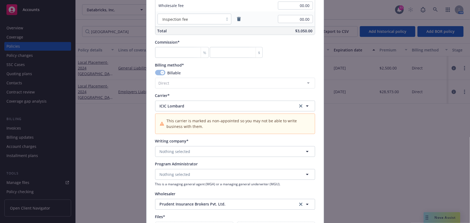
scroll to position [441, 0]
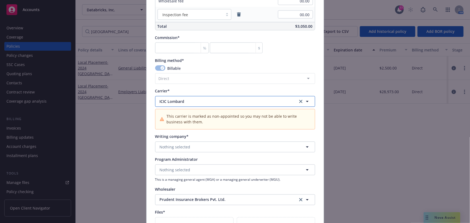
click at [178, 104] on button "ICIC Lombard" at bounding box center [235, 101] width 160 height 11
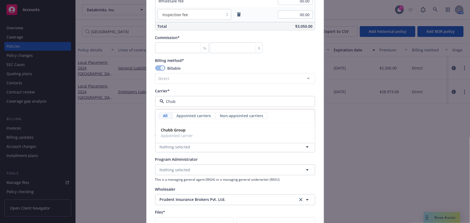
type input "Chubb"
click at [179, 135] on span "Appointed carrier" at bounding box center [177, 136] width 32 height 6
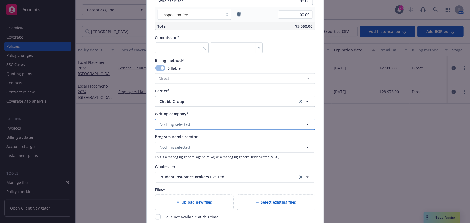
click at [171, 123] on span "Nothing selected" at bounding box center [175, 125] width 31 height 6
type input "I"
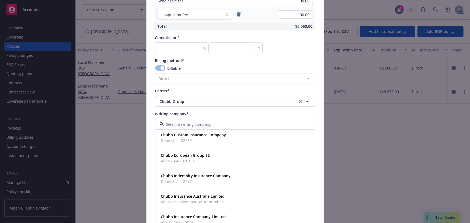
scroll to position [171, 0]
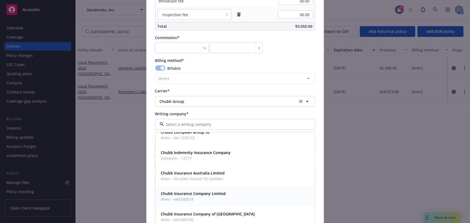
click at [197, 194] on strong "Chubb Insurance Company Limited" at bounding box center [193, 193] width 65 height 5
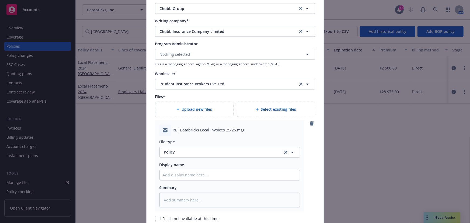
scroll to position [563, 0]
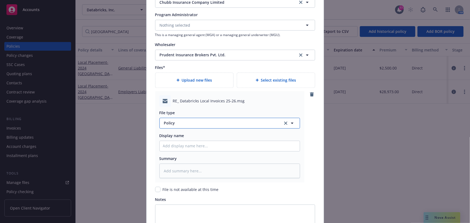
click at [173, 124] on span "Policy" at bounding box center [220, 123] width 113 height 6
type input "invoic"
click at [175, 147] on div "Invoice - Third Party" at bounding box center [230, 152] width 140 height 14
click at [169, 146] on input "Policy display name" at bounding box center [230, 146] width 140 height 10
type textarea "x"
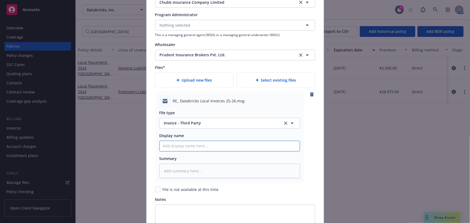
type input "S"
type textarea "x"
type input "Se"
type textarea "x"
type input "Sen"
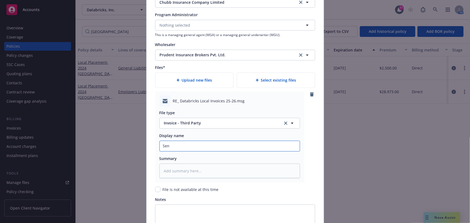
type textarea "x"
type input "Sent"
type textarea "x"
type input "Sent I"
type textarea "x"
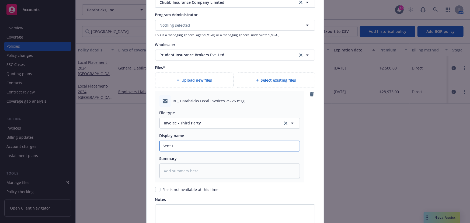
type input "Sent In"
type textarea "x"
type input "Sent Inv"
type textarea "x"
type input "Sent Invoi"
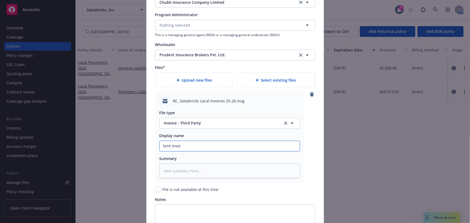
type textarea "x"
type input "Sent Invoic"
type textarea "x"
type input "Sent Invoice"
type textarea "x"
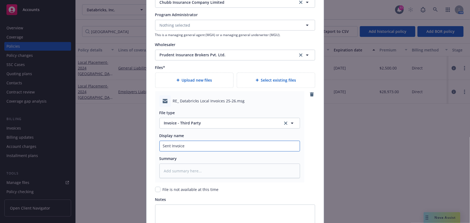
type input "Sent Invoice"
type textarea "x"
type input "Sent Invoice t"
type textarea "x"
type input "Sent Invoice to"
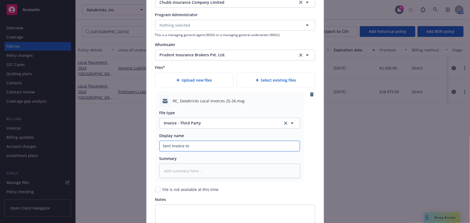
type textarea "x"
type input "Sent Invoice to"
type textarea "x"
type input "Sent Invoice to D"
type textarea "x"
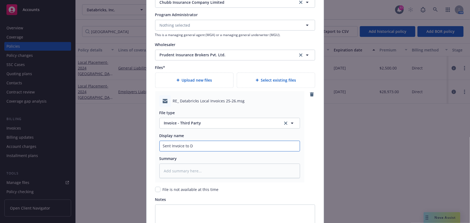
type input "Sent Invoice to DB"
type textarea "x"
type input "Sent Invoice to DB"
type textarea "x"
type input "Sent Invoice to DB o"
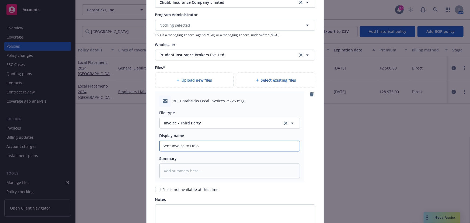
type textarea "x"
type input "Sent Invoice to DB on"
type textarea "x"
type input "Sent Invoice to DB on"
type textarea "x"
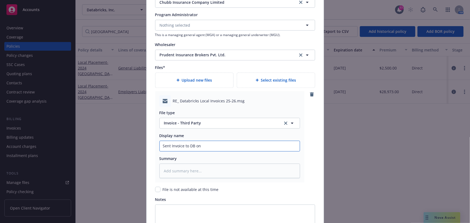
type input "Sent Invoice to DB on 9"
type textarea "x"
type input "Sent Invoice to DB on 9/"
type textarea "x"
type input "Sent Invoice to DB on 9/2"
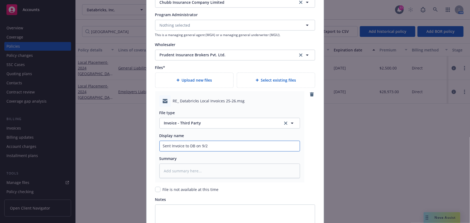
type textarea "x"
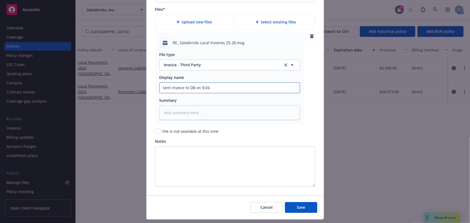
scroll to position [635, 0]
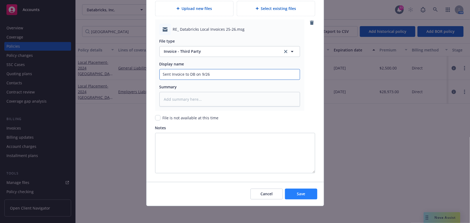
type input "Sent Invoice to DB on 9/26"
click at [297, 193] on span "Save" at bounding box center [301, 193] width 8 height 5
type textarea "x"
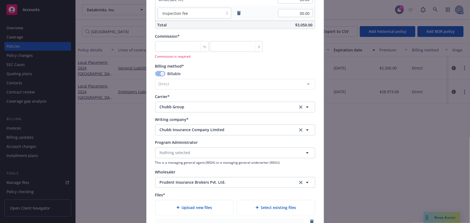
scroll to position [372, 0]
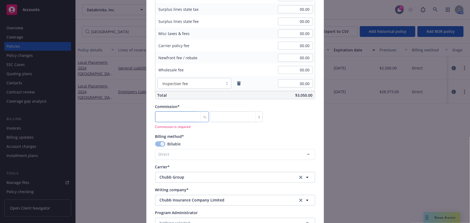
click at [180, 116] on input "number" at bounding box center [182, 116] width 54 height 11
type input "0"
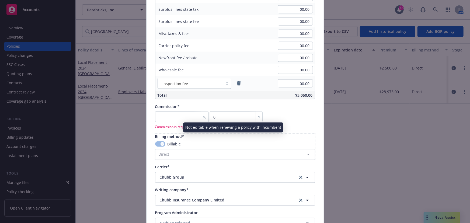
click at [251, 141] on div "Billable Direct Agency - Financed Agency - Installments Agency - Monthly report…" at bounding box center [235, 150] width 160 height 19
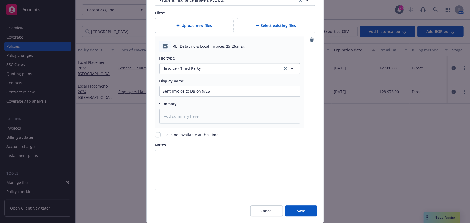
scroll to position [635, 0]
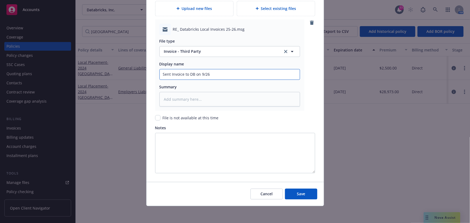
click at [160, 73] on input "Sent Invoice to DB on 9/26" at bounding box center [230, 74] width 140 height 10
type textarea "x"
type input "EmSent Invoice to DB on 9/26"
type textarea "x"
type input "EmaSent Invoice to DB on 9/26"
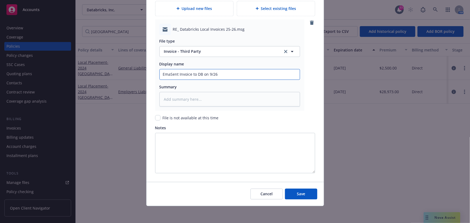
type textarea "x"
type input "EmaiSent Invoice to DB on 9/26"
type textarea "x"
type input "EmailSent Invoice to DB on 9/26"
type textarea "x"
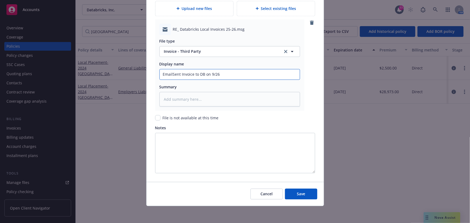
type input "EmaileSent Invoice to DB on 9/26"
type textarea "x"
type input "EmailedSent Invoice to DB on 9/26"
type textarea "x"
type input "Emailedent Invoice to DB on 9/26"
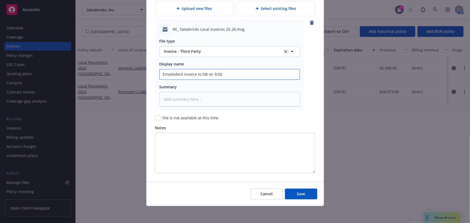
type textarea "x"
type input "Emailednt Invoice to DB on 9/26"
type textarea "x"
type input "Emailedt Invoice to DB on 9/26"
type textarea "x"
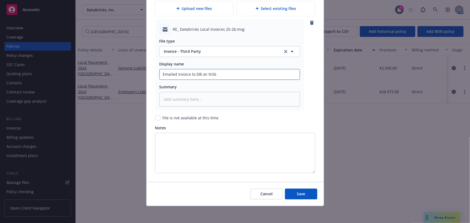
type input "Emailed Invoice to DB on 9/26"
click at [285, 189] on button "Save" at bounding box center [301, 194] width 32 height 11
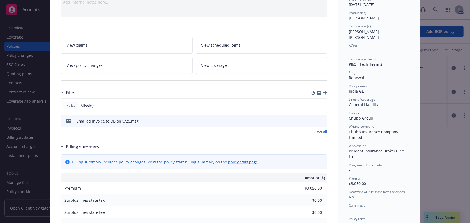
scroll to position [98, 0]
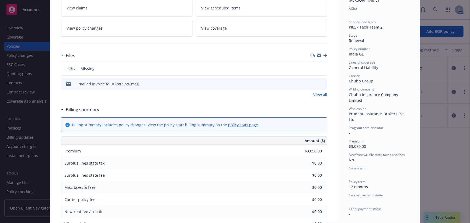
click at [323, 55] on icon "button" at bounding box center [325, 56] width 4 height 4
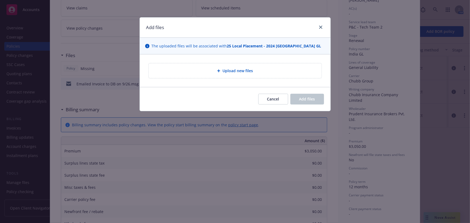
type textarea "x"
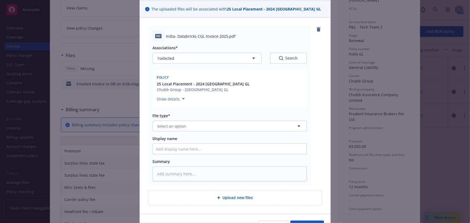
scroll to position [69, 0]
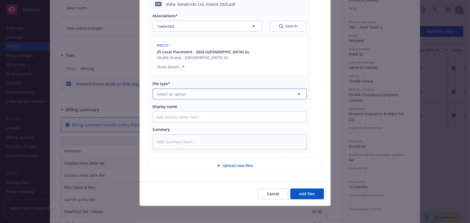
click at [164, 95] on span "Select an option" at bounding box center [171, 94] width 29 height 6
type input "invoi"
click at [182, 124] on span "Invoice - Third Party" at bounding box center [176, 124] width 37 height 6
click at [168, 118] on input "Display name" at bounding box center [230, 117] width 154 height 10
type textarea "x"
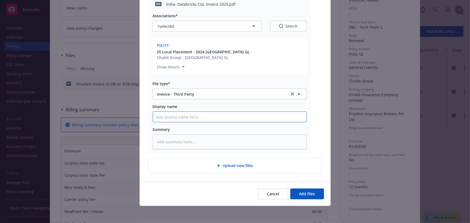
type input "I"
type textarea "x"
type input "In"
type textarea "x"
type input "Ind"
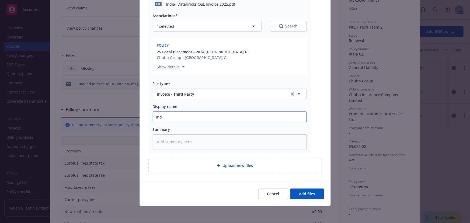
type textarea "x"
type input "Indi"
type textarea "x"
type input "[GEOGRAPHIC_DATA]"
type textarea "x"
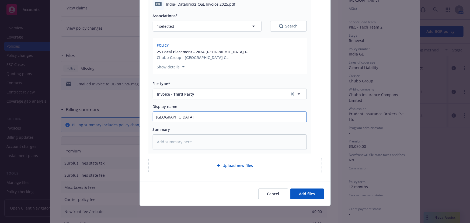
type input "[GEOGRAPHIC_DATA]-"
type textarea "x"
type input "[GEOGRAPHIC_DATA]-"
type textarea "x"
type input "India- D"
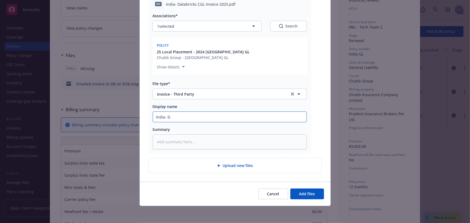
type textarea "x"
type input "India- DB"
type textarea "x"
type input "India- DB"
type textarea "x"
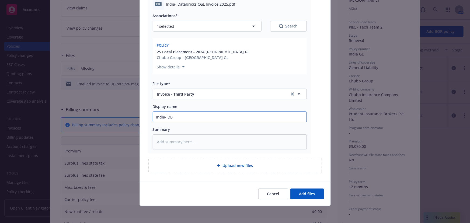
type input "India- DB G"
click at [290, 189] on button "Add files" at bounding box center [307, 194] width 34 height 11
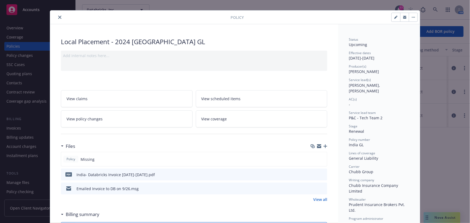
scroll to position [0, 0]
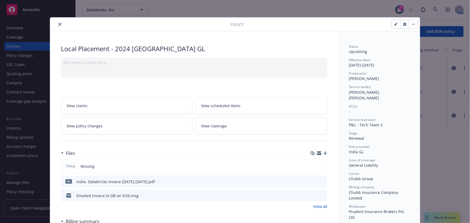
click at [57, 26] on button "close" at bounding box center [60, 24] width 6 height 6
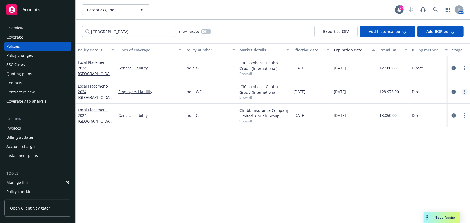
click at [464, 93] on circle "more" at bounding box center [464, 93] width 1 height 1
click at [443, 111] on link "Renew with incumbent" at bounding box center [436, 113] width 63 height 11
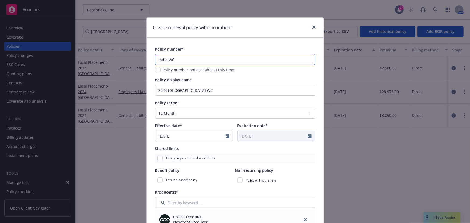
click at [155, 57] on input "India WC" at bounding box center [235, 59] width 160 height 11
drag, startPoint x: 162, startPoint y: 89, endPoint x: 166, endPoint y: 92, distance: 4.6
click at [162, 90] on input "2024 [GEOGRAPHIC_DATA] WC" at bounding box center [235, 90] width 160 height 11
click at [165, 91] on input "2024 [GEOGRAPHIC_DATA] WC" at bounding box center [235, 90] width 160 height 11
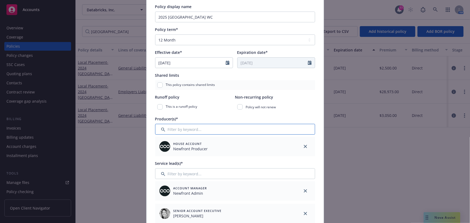
click at [202, 130] on input "Filter by keyword..." at bounding box center [235, 129] width 160 height 11
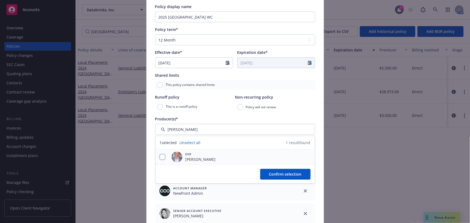
click at [160, 156] on input "checkbox" at bounding box center [162, 156] width 5 height 5
click at [284, 172] on span "Confirm selection" at bounding box center [285, 174] width 33 height 5
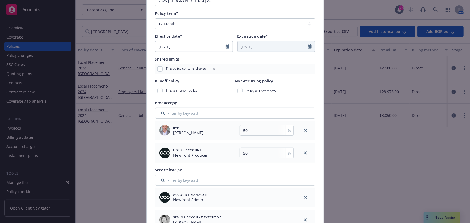
scroll to position [122, 0]
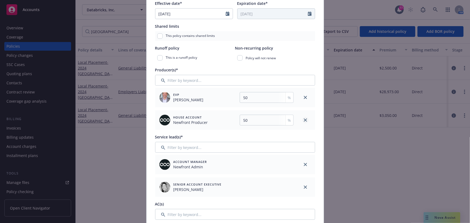
click at [304, 120] on icon "close" at bounding box center [305, 119] width 3 height 3
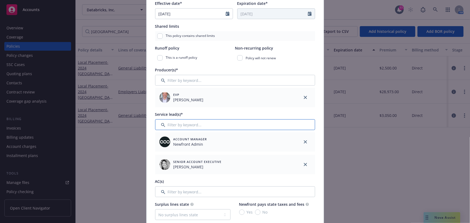
click at [202, 127] on input "Filter by keyword..." at bounding box center [235, 124] width 160 height 11
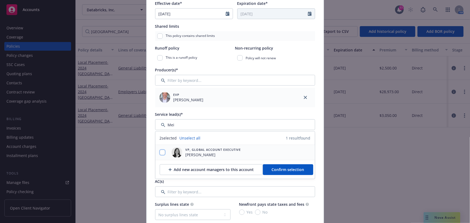
drag, startPoint x: 162, startPoint y: 152, endPoint x: 180, endPoint y: 153, distance: 18.7
click at [163, 152] on input "checkbox" at bounding box center [162, 152] width 5 height 5
click at [280, 170] on span "Confirm selection" at bounding box center [288, 169] width 33 height 5
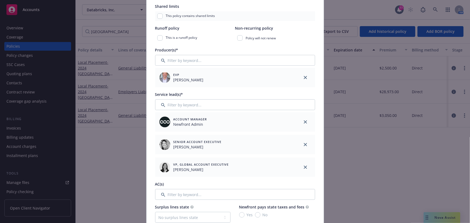
scroll to position [171, 0]
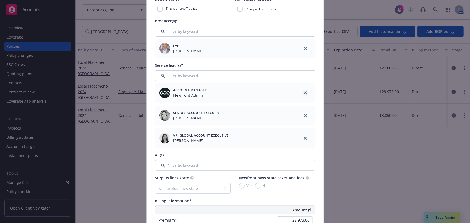
click at [304, 92] on icon "close" at bounding box center [305, 92] width 3 height 3
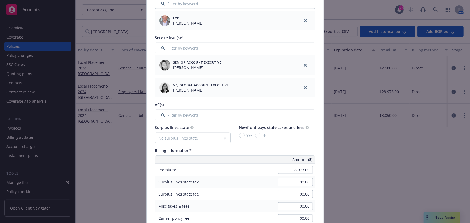
scroll to position [245, 0]
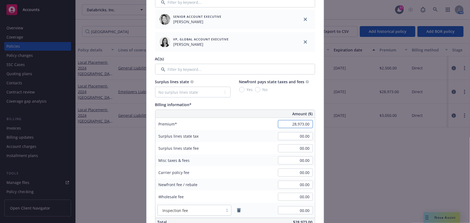
click at [293, 124] on input "28,973.00" at bounding box center [295, 124] width 35 height 8
click at [255, 131] on div "Surplus lines state tax 00.00" at bounding box center [234, 136] width 159 height 12
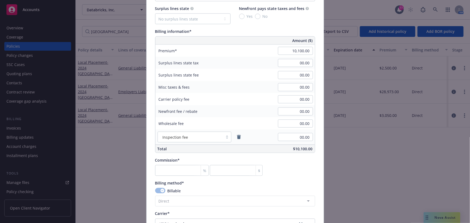
scroll to position [367, 0]
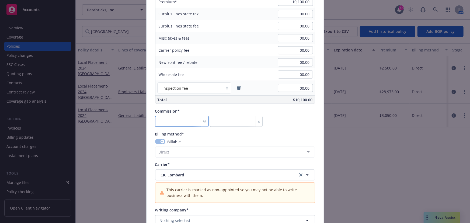
click at [183, 120] on input "number" at bounding box center [182, 121] width 54 height 11
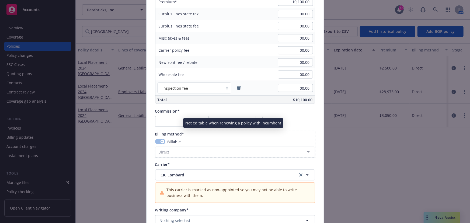
click at [197, 141] on div "Billable" at bounding box center [235, 142] width 160 height 6
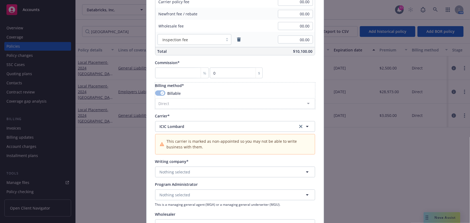
scroll to position [416, 0]
click at [195, 130] on button "ICIC Lombard" at bounding box center [235, 126] width 160 height 11
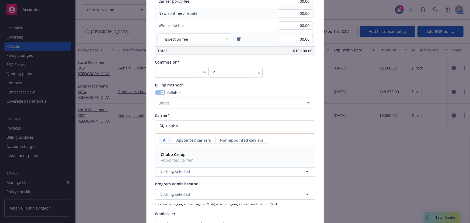
click at [175, 152] on strong "Chubb Group" at bounding box center [173, 154] width 25 height 5
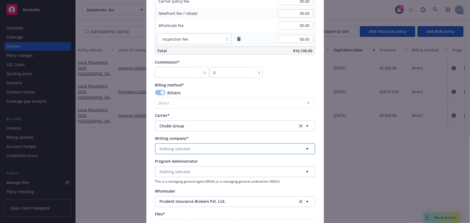
click at [168, 149] on span "Nothing selected" at bounding box center [175, 149] width 31 height 6
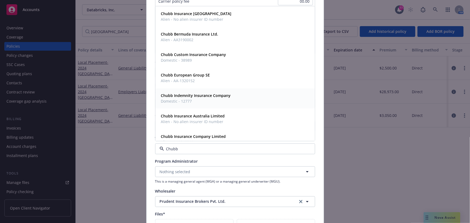
scroll to position [24, 0]
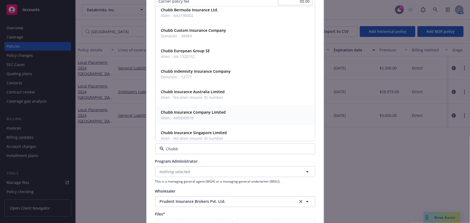
click at [181, 114] on strong "Chubb Insurance Company Limited" at bounding box center [193, 112] width 65 height 5
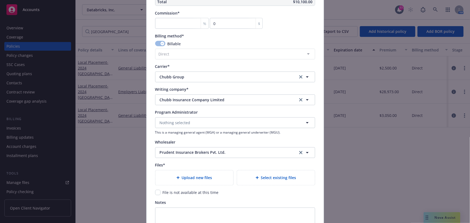
scroll to position [514, 0]
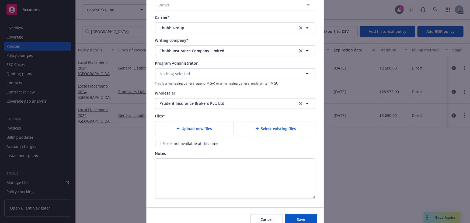
click at [176, 129] on icon at bounding box center [177, 128] width 3 height 3
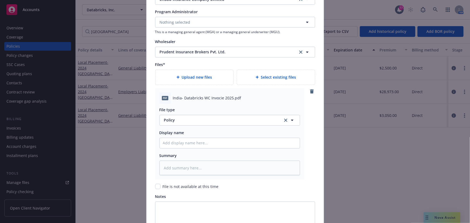
scroll to position [587, 0]
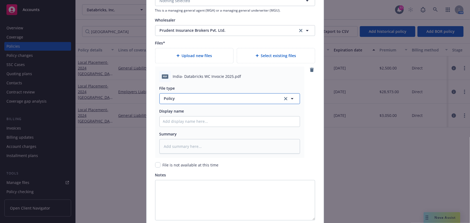
click at [168, 97] on span "Policy" at bounding box center [220, 99] width 113 height 6
click at [166, 126] on span "Invoice - Third Party" at bounding box center [183, 128] width 37 height 6
click at [165, 120] on input "Policy display name" at bounding box center [230, 121] width 140 height 10
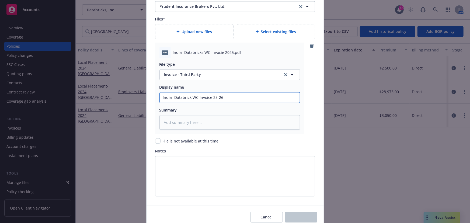
scroll to position [635, 0]
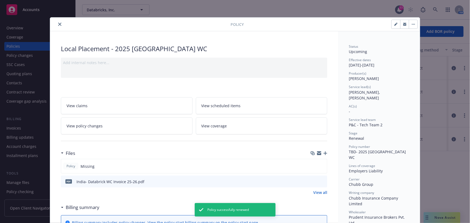
click at [58, 24] on icon "close" at bounding box center [59, 24] width 3 height 3
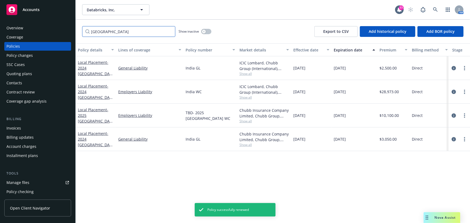
click at [108, 33] on input "[GEOGRAPHIC_DATA]" at bounding box center [128, 31] width 93 height 11
drag, startPoint x: 106, startPoint y: 32, endPoint x: 15, endPoint y: 2, distance: 96.4
click at [16, 27] on div "Accounts Overview Coverage Policies Policy changes SSC Cases Quoting plans Cont…" at bounding box center [235, 111] width 470 height 223
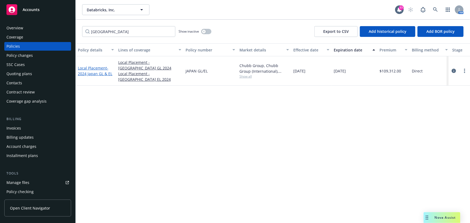
click at [94, 65] on link "Local Placement - 2024 [GEOGRAPHIC_DATA] GL & EL" at bounding box center [95, 70] width 34 height 11
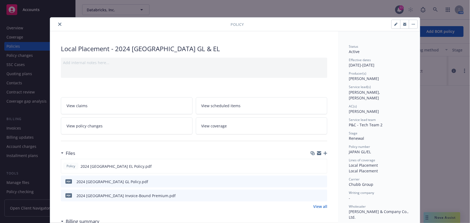
click at [411, 25] on button "button" at bounding box center [413, 24] width 9 height 9
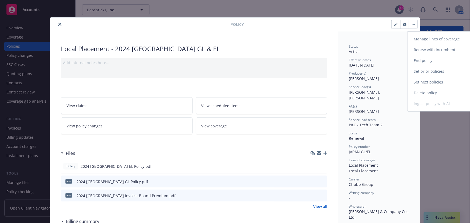
click at [435, 49] on link "Renew with incumbent" at bounding box center [438, 49] width 63 height 11
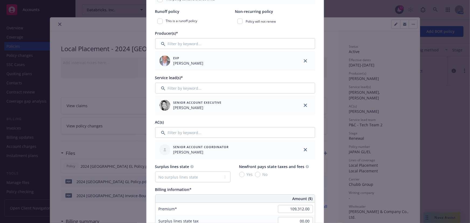
scroll to position [171, 0]
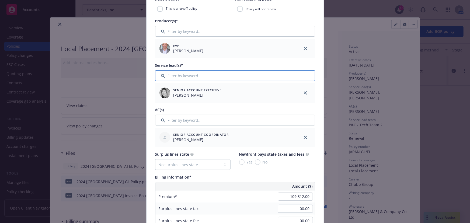
click at [180, 76] on input "Filter by keyword..." at bounding box center [235, 75] width 160 height 11
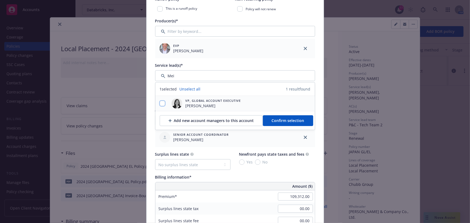
click at [162, 102] on input "checkbox" at bounding box center [162, 103] width 5 height 5
click at [264, 119] on button "Confirm selection" at bounding box center [288, 120] width 50 height 11
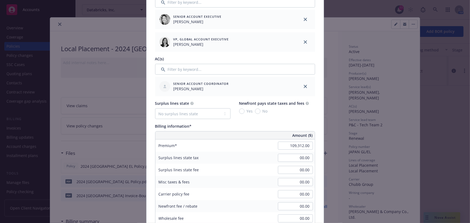
scroll to position [269, 0]
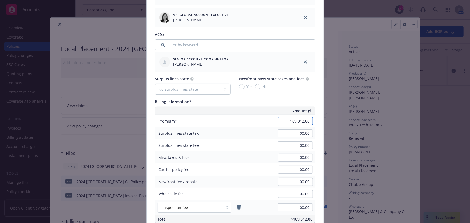
click at [287, 122] on input "109,312.00" at bounding box center [295, 121] width 35 height 8
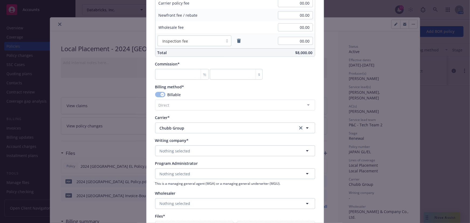
scroll to position [441, 0]
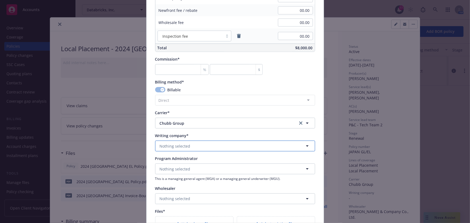
click at [170, 143] on span "Nothing selected" at bounding box center [175, 146] width 31 height 6
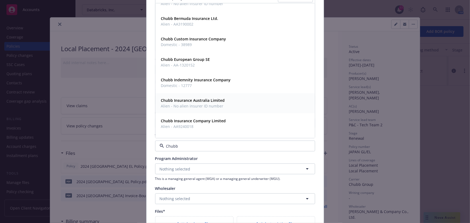
scroll to position [24, 0]
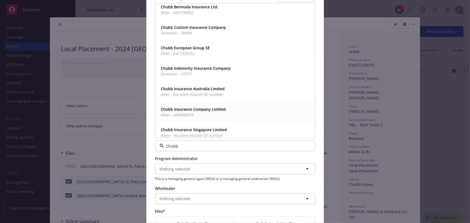
click at [179, 115] on span "Alien - AA9240018" at bounding box center [193, 115] width 65 height 6
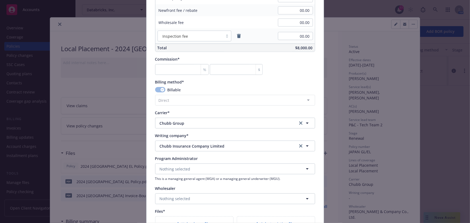
scroll to position [490, 0]
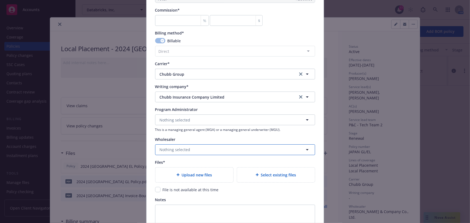
click at [176, 147] on span "Nothing selected" at bounding box center [175, 150] width 31 height 6
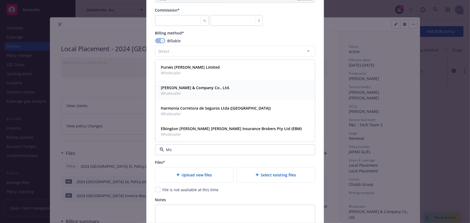
click at [174, 88] on strong "[PERSON_NAME] & Company Co., Ltd." at bounding box center [195, 87] width 69 height 5
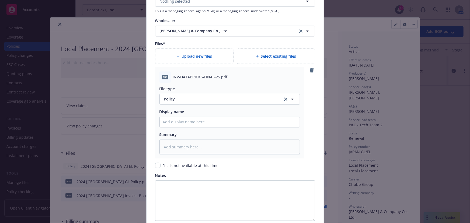
scroll to position [610, 0]
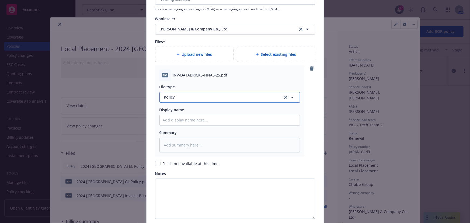
click at [177, 100] on button "Policy" at bounding box center [229, 97] width 141 height 11
click at [181, 123] on div "Invoice - Third Party" at bounding box center [183, 127] width 40 height 8
click at [172, 119] on input "Policy display name" at bounding box center [230, 120] width 140 height 10
click at [183, 181] on textarea "Notes" at bounding box center [235, 199] width 160 height 40
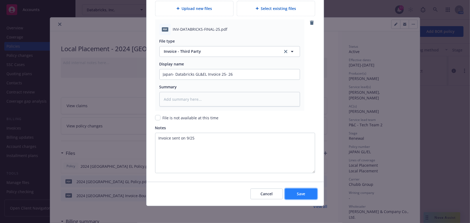
click at [302, 190] on button "Save" at bounding box center [301, 194] width 32 height 11
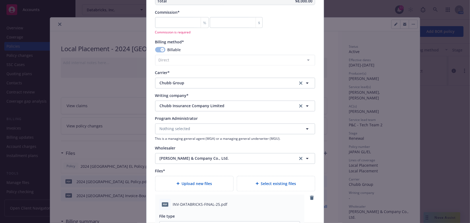
scroll to position [442, 0]
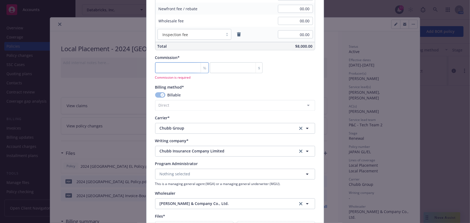
click at [166, 65] on input "number" at bounding box center [182, 67] width 54 height 11
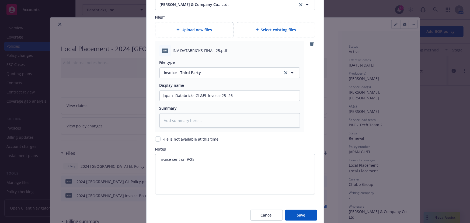
scroll to position [656, 0]
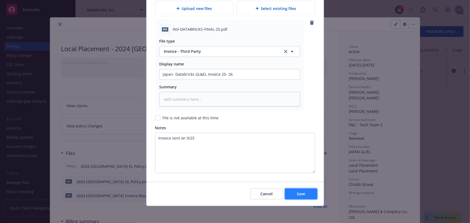
click at [288, 190] on button "Save" at bounding box center [301, 194] width 32 height 11
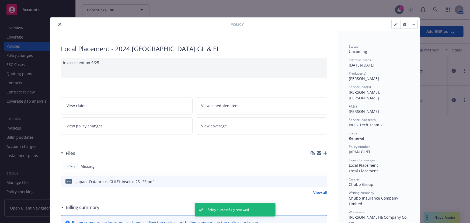
click at [59, 23] on icon "close" at bounding box center [59, 24] width 3 height 3
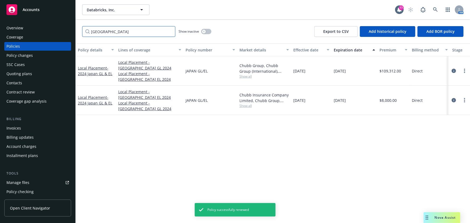
click at [102, 33] on input "[GEOGRAPHIC_DATA]" at bounding box center [128, 31] width 93 height 11
drag, startPoint x: 107, startPoint y: 32, endPoint x: 8, endPoint y: 29, distance: 98.9
click at [18, 29] on div "Accounts Overview Coverage Policies Policy changes SSC Cases Quoting plans Cont…" at bounding box center [235, 111] width 470 height 223
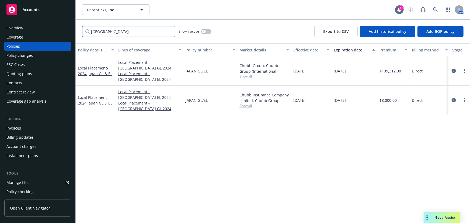
click at [112, 32] on input "[GEOGRAPHIC_DATA]" at bounding box center [128, 31] width 93 height 11
drag, startPoint x: 112, startPoint y: 32, endPoint x: 75, endPoint y: 30, distance: 36.4
click at [76, 30] on div "Japan Show inactive Export to CSV Add historical policy Add BOR policy" at bounding box center [273, 32] width 394 height 24
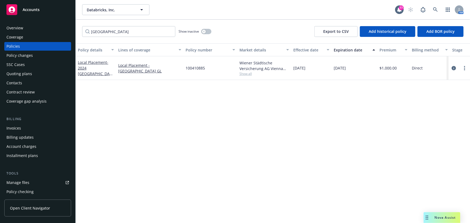
click at [87, 68] on div "Local Placement - 2024 [GEOGRAPHIC_DATA] GL" at bounding box center [96, 68] width 36 height 17
click at [467, 68] on link "more" at bounding box center [464, 68] width 6 height 6
click at [442, 89] on link "Renew with incumbent" at bounding box center [436, 89] width 63 height 11
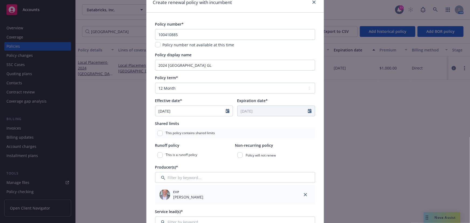
scroll to position [49, 0]
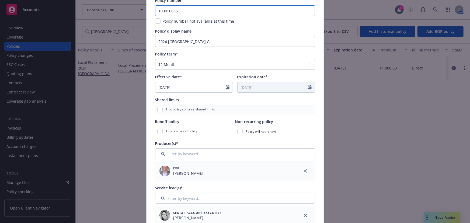
click at [180, 10] on input "100410885" at bounding box center [235, 10] width 160 height 11
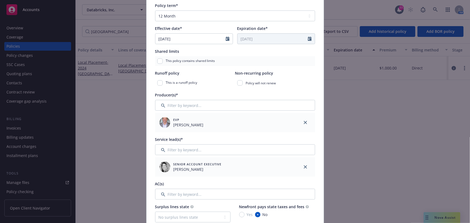
scroll to position [98, 0]
click at [176, 147] on input "Filter by keyword..." at bounding box center [235, 149] width 160 height 11
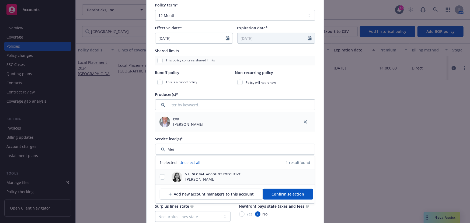
click at [163, 180] on div at bounding box center [162, 176] width 14 height 15
click at [162, 176] on input "checkbox" at bounding box center [162, 176] width 5 height 5
click at [276, 197] on button "Confirm selection" at bounding box center [288, 194] width 50 height 11
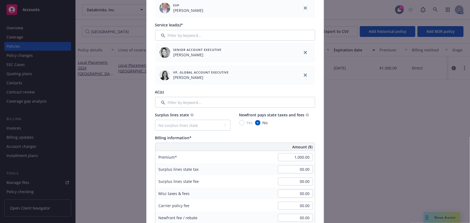
scroll to position [220, 0]
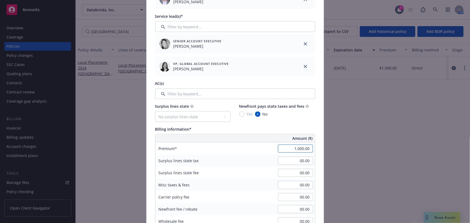
click at [294, 149] on input "1,000.00" at bounding box center [295, 149] width 35 height 8
click at [251, 157] on div "Surplus lines state tax 00.00" at bounding box center [234, 161] width 159 height 12
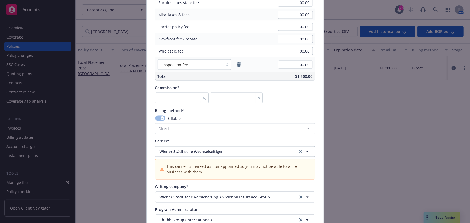
scroll to position [392, 0]
click at [170, 96] on input "number" at bounding box center [182, 97] width 54 height 11
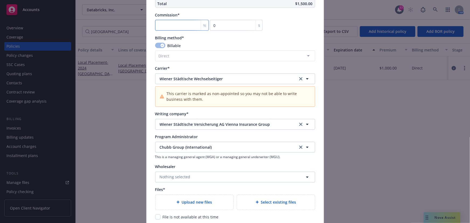
scroll to position [465, 0]
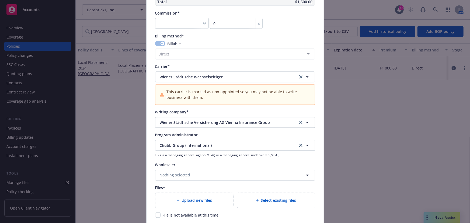
click at [362, 130] on div "Create renewal policy with incumbent Policy number* 100410885- 2025 TBD Policy …" at bounding box center [235, 111] width 470 height 223
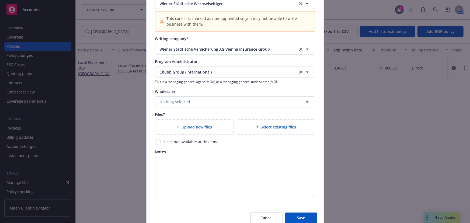
scroll to position [562, 0]
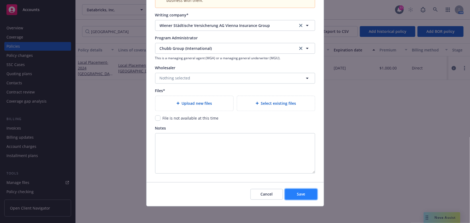
click at [308, 194] on button "Save" at bounding box center [301, 194] width 32 height 11
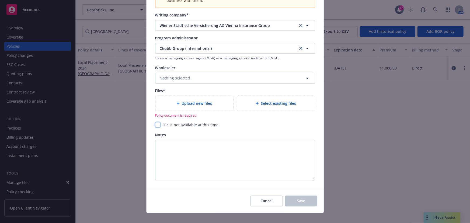
click at [155, 123] on input "checkbox" at bounding box center [157, 124] width 5 height 5
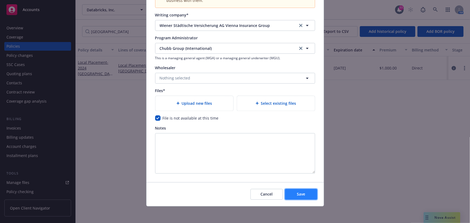
click at [300, 196] on button "Save" at bounding box center [301, 194] width 32 height 11
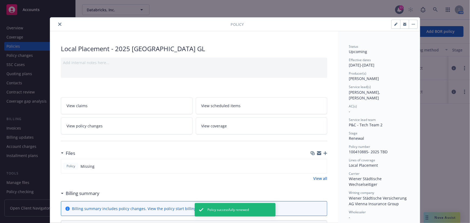
click at [57, 24] on button "close" at bounding box center [60, 24] width 6 height 6
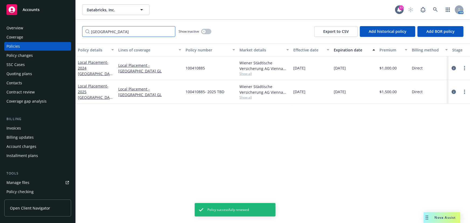
click at [106, 34] on input "[GEOGRAPHIC_DATA]" at bounding box center [128, 31] width 93 height 11
drag, startPoint x: 92, startPoint y: 32, endPoint x: 37, endPoint y: 32, distance: 54.7
click at [37, 32] on div "Accounts Overview Coverage Policies Policy changes SSC Cases Quoting plans Cont…" at bounding box center [235, 111] width 470 height 223
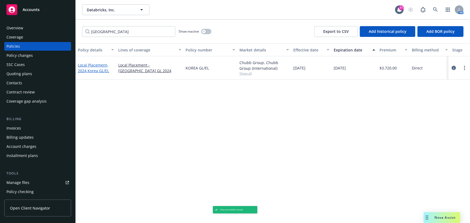
click at [92, 66] on link "Local Placement - 2024 [GEOGRAPHIC_DATA] GL/[GEOGRAPHIC_DATA]" at bounding box center [93, 67] width 31 height 11
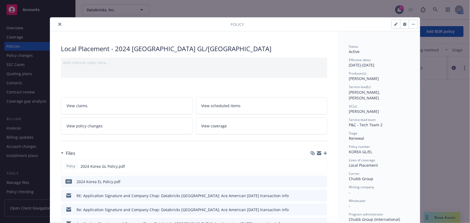
click at [409, 24] on button "button" at bounding box center [413, 24] width 9 height 9
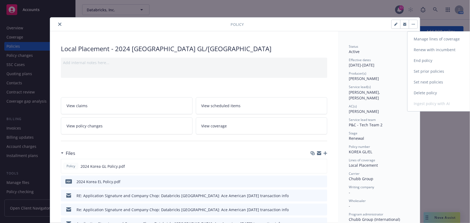
click at [421, 50] on link "Renew with incumbent" at bounding box center [438, 49] width 63 height 11
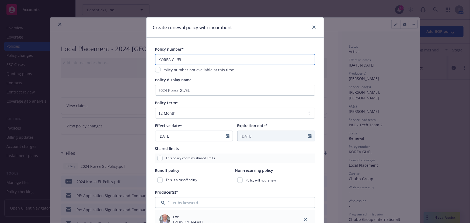
click at [155, 59] on input "KOREA GL/EL" at bounding box center [235, 59] width 160 height 11
drag, startPoint x: 180, startPoint y: 91, endPoint x: 177, endPoint y: 91, distance: 3.0
click at [179, 91] on input "2024 Korea GL/EL" at bounding box center [235, 90] width 160 height 11
click at [164, 90] on input "2024 Korea GL/EL" at bounding box center [235, 90] width 160 height 11
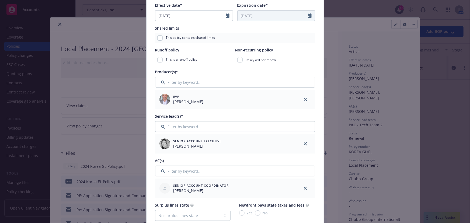
scroll to position [122, 0]
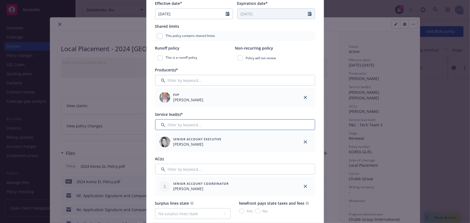
click at [184, 125] on input "Filter by keyword..." at bounding box center [235, 124] width 160 height 11
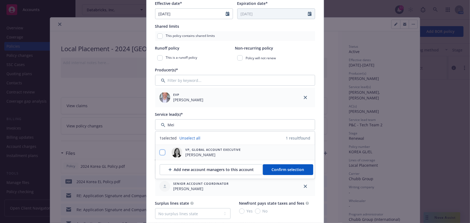
click at [160, 151] on input "checkbox" at bounding box center [162, 152] width 5 height 5
click at [297, 169] on span "Confirm selection" at bounding box center [288, 169] width 33 height 5
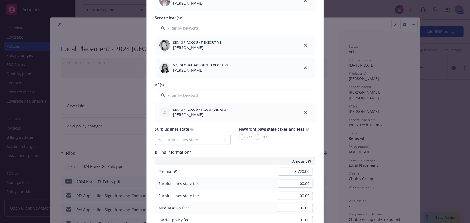
scroll to position [220, 0]
click at [295, 170] on input "3,720.00" at bounding box center [295, 170] width 35 height 8
click at [281, 177] on div "00.00" at bounding box center [295, 182] width 39 height 12
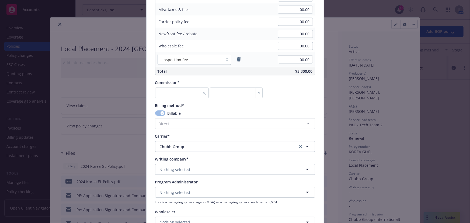
scroll to position [441, 0]
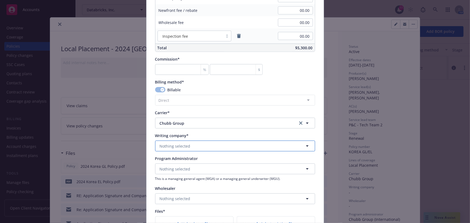
click at [205, 145] on button "Nothing selected" at bounding box center [235, 146] width 160 height 11
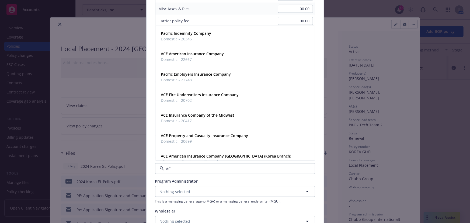
scroll to position [416, 0]
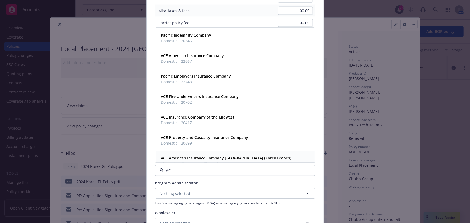
click at [190, 159] on strong "ACE American Insurance Company [GEOGRAPHIC_DATA] (Korea Branch)" at bounding box center [226, 158] width 130 height 5
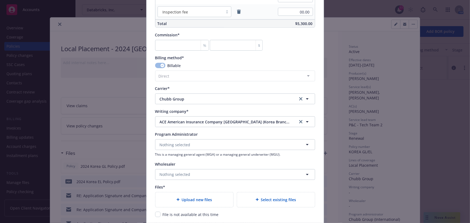
scroll to position [465, 0]
click at [179, 175] on span "Nothing selected" at bounding box center [175, 174] width 31 height 6
click at [163, 175] on span "Nothing selected" at bounding box center [175, 174] width 31 height 6
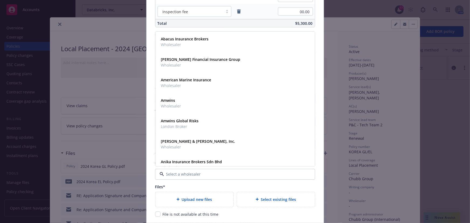
click at [141, 203] on div "Create renewal policy with incumbent Policy number* TBD- 2025 KOREA GL/EL Polic…" at bounding box center [235, 111] width 470 height 223
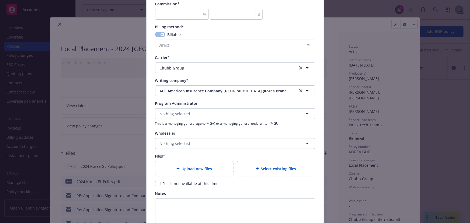
scroll to position [539, 0]
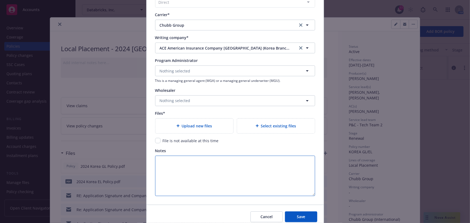
click at [220, 172] on textarea "Notes" at bounding box center [235, 176] width 160 height 40
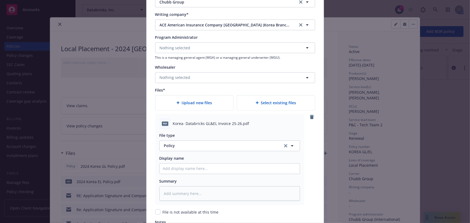
scroll to position [587, 0]
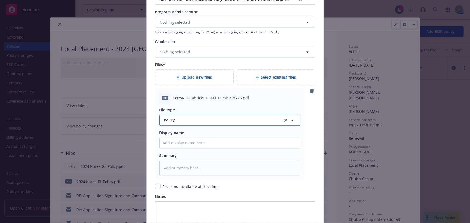
click at [174, 124] on button "Policy" at bounding box center [229, 120] width 141 height 11
click at [174, 145] on div "Invoice - Third Party" at bounding box center [183, 149] width 40 height 8
click at [172, 140] on input "Policy display name" at bounding box center [230, 143] width 140 height 10
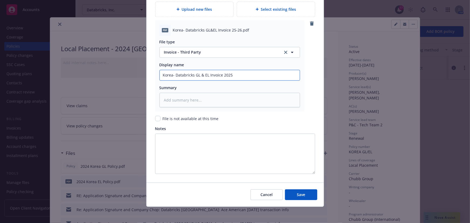
scroll to position [656, 0]
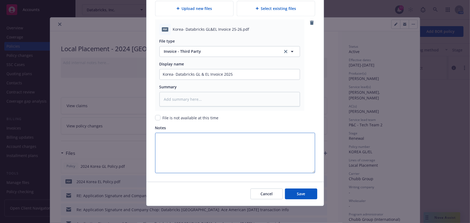
click at [166, 146] on textarea "Notes" at bounding box center [235, 153] width 160 height 40
click at [307, 193] on button "Save" at bounding box center [301, 194] width 32 height 11
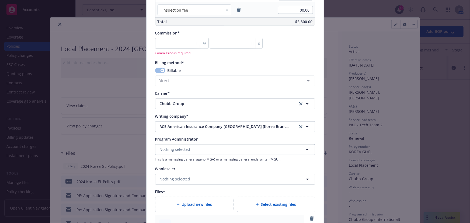
scroll to position [418, 0]
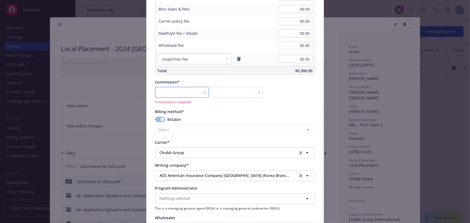
click at [177, 89] on input "number" at bounding box center [182, 92] width 54 height 11
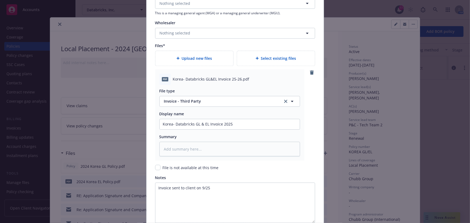
scroll to position [656, 0]
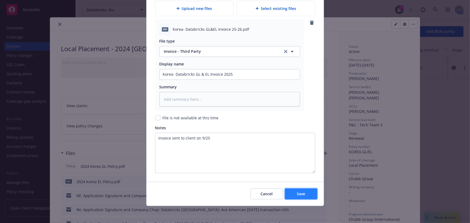
click at [297, 191] on span "Save" at bounding box center [301, 193] width 8 height 5
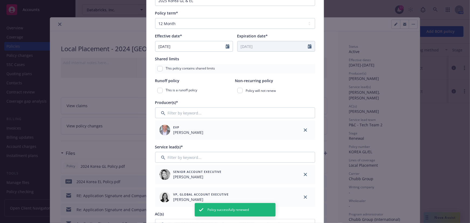
scroll to position [0, 0]
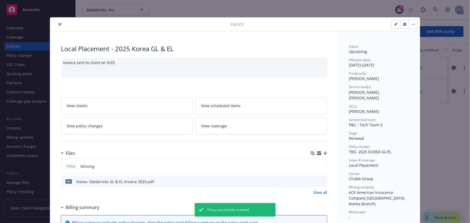
click at [59, 24] on icon "close" at bounding box center [59, 24] width 3 height 3
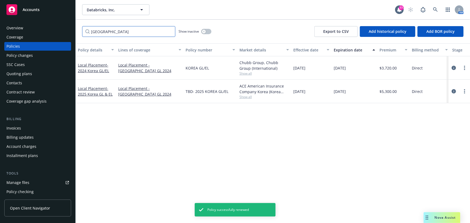
click at [114, 32] on input "[GEOGRAPHIC_DATA]" at bounding box center [128, 31] width 93 height 11
drag, startPoint x: 115, startPoint y: 32, endPoint x: 71, endPoint y: 30, distance: 44.5
click at [71, 30] on div "Accounts Overview Coverage Policies Policy changes SSC Cases Quoting plans Cont…" at bounding box center [235, 111] width 470 height 223
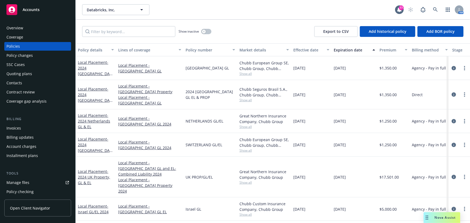
click at [47, 28] on div "Overview" at bounding box center [37, 28] width 62 height 9
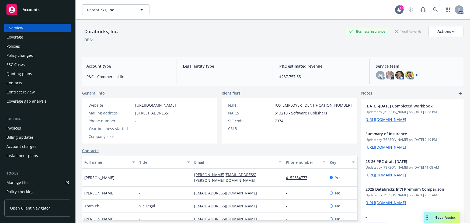
click at [20, 47] on div "Policies" at bounding box center [37, 46] width 62 height 9
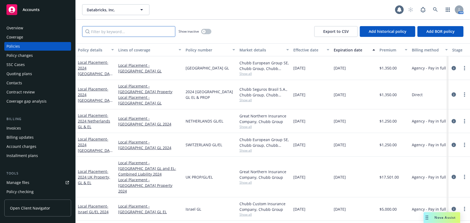
click at [102, 31] on input "Filter by keyword..." at bounding box center [128, 31] width 93 height 11
drag, startPoint x: 102, startPoint y: 31, endPoint x: 63, endPoint y: 27, distance: 38.4
click at [63, 27] on div "Accounts Overview Coverage Policies Policy changes SSC Cases Quoting plans Cont…" at bounding box center [235, 111] width 470 height 223
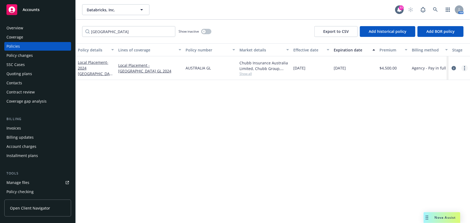
click at [465, 68] on circle "more" at bounding box center [464, 68] width 1 height 1
click at [428, 90] on link "Renew with incumbent" at bounding box center [436, 89] width 63 height 11
